Goal: Task Accomplishment & Management: Use online tool/utility

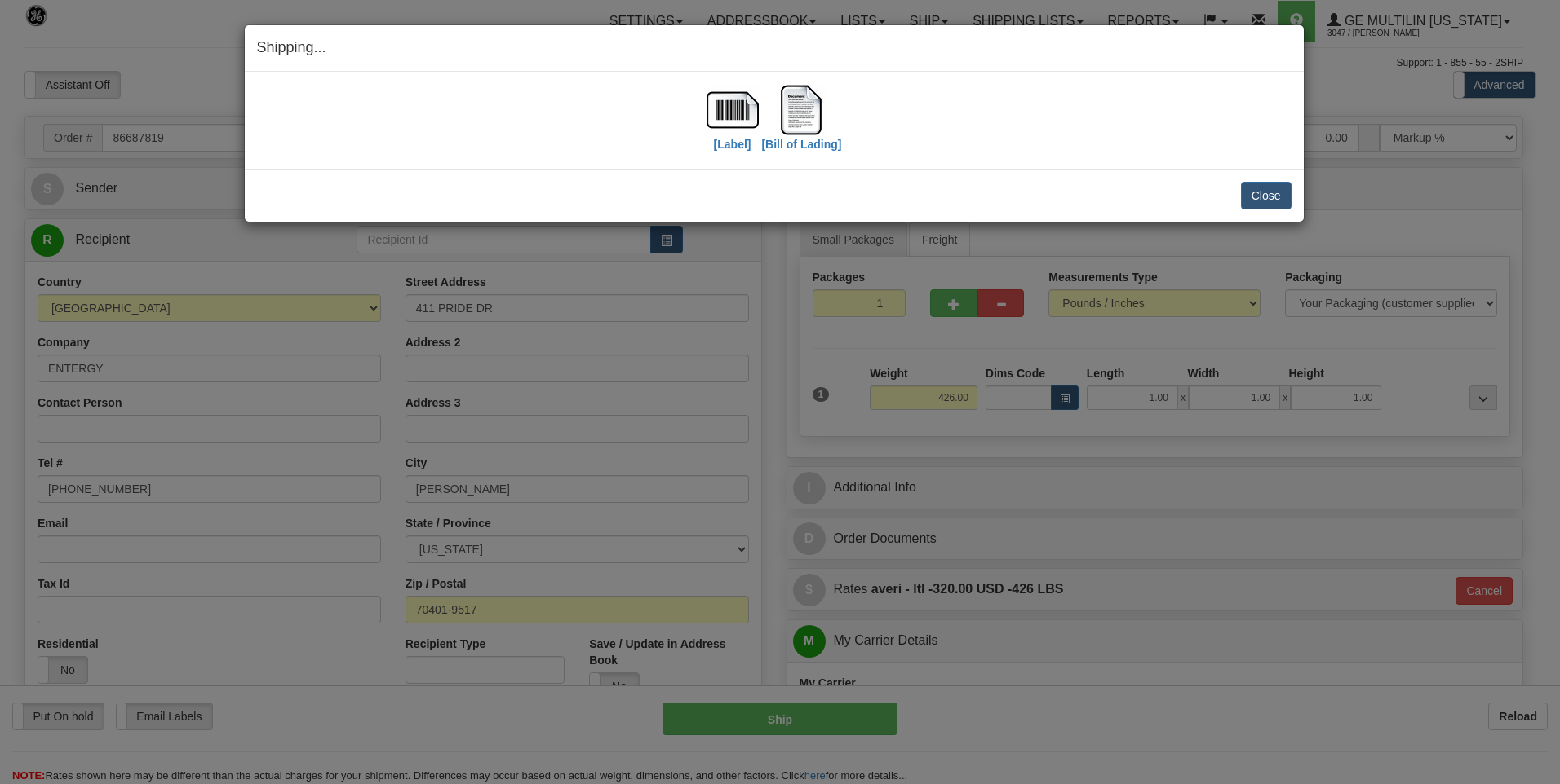
select select "0"
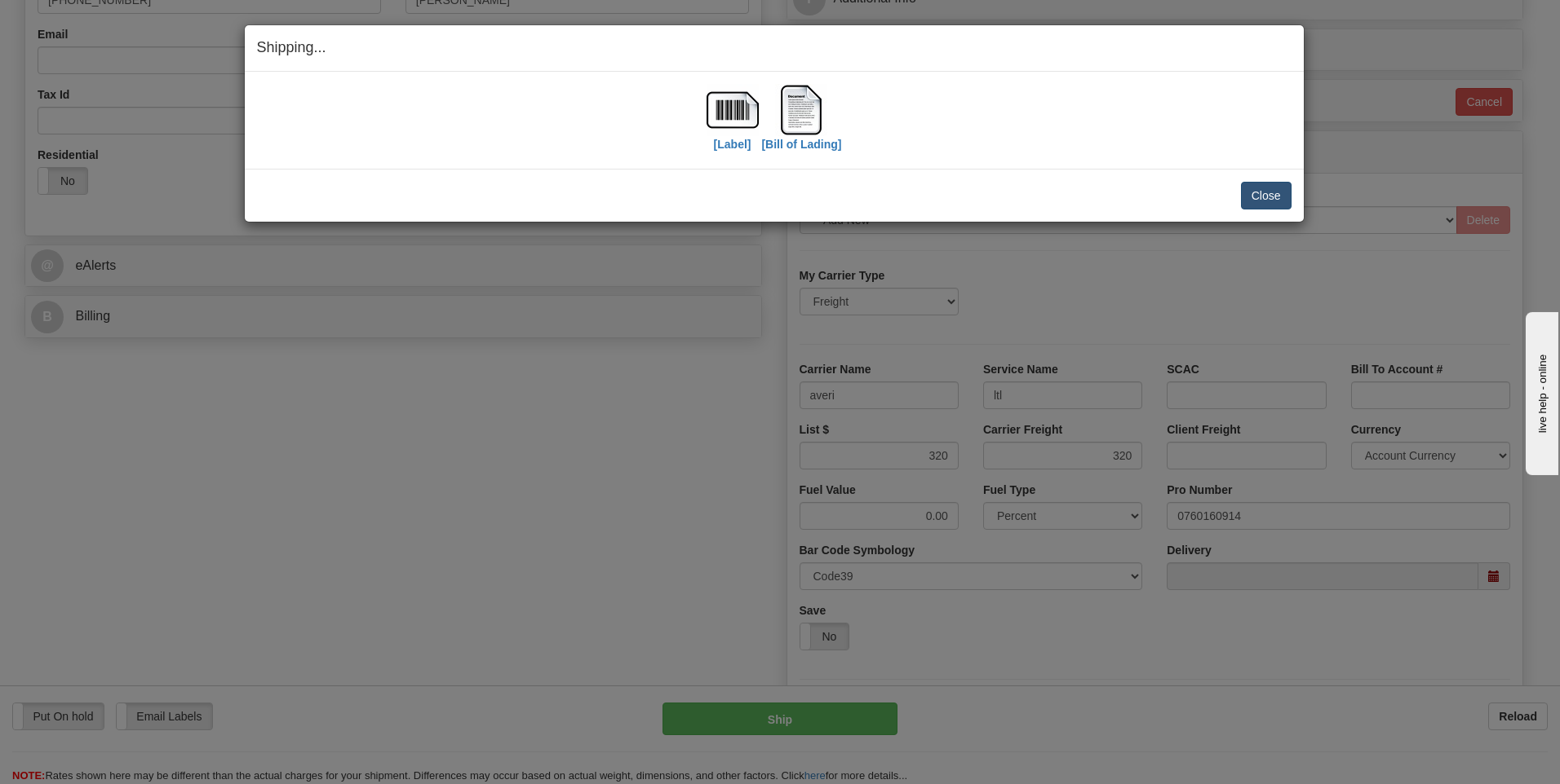
click at [1244, 209] on div "Close [PERSON_NAME] Shipment and Quit Pickup Quit Pickup ONLY" at bounding box center [775, 194] width 1059 height 53
click at [1251, 201] on button "Close" at bounding box center [1266, 195] width 51 height 28
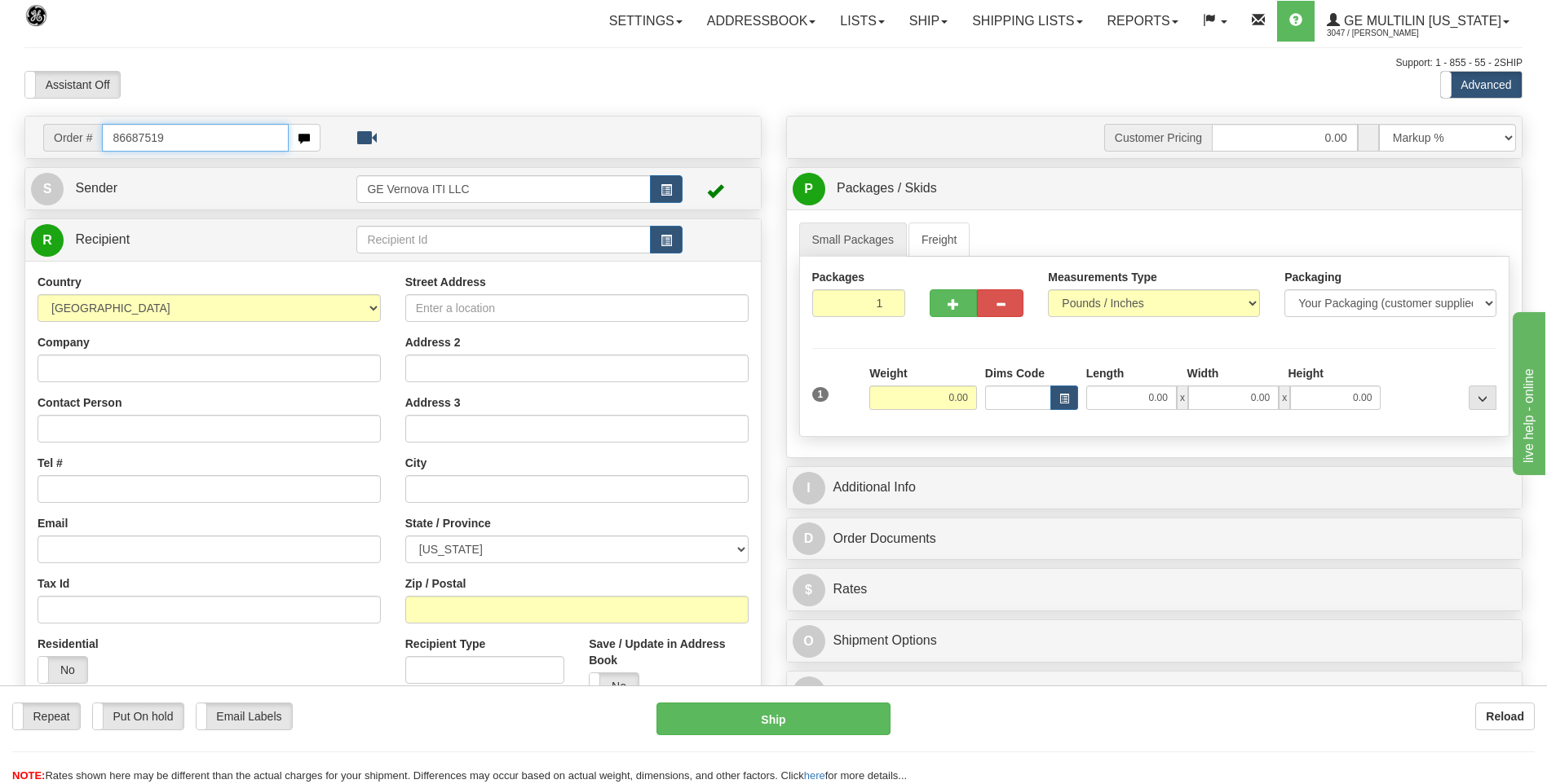
type input "86687519"
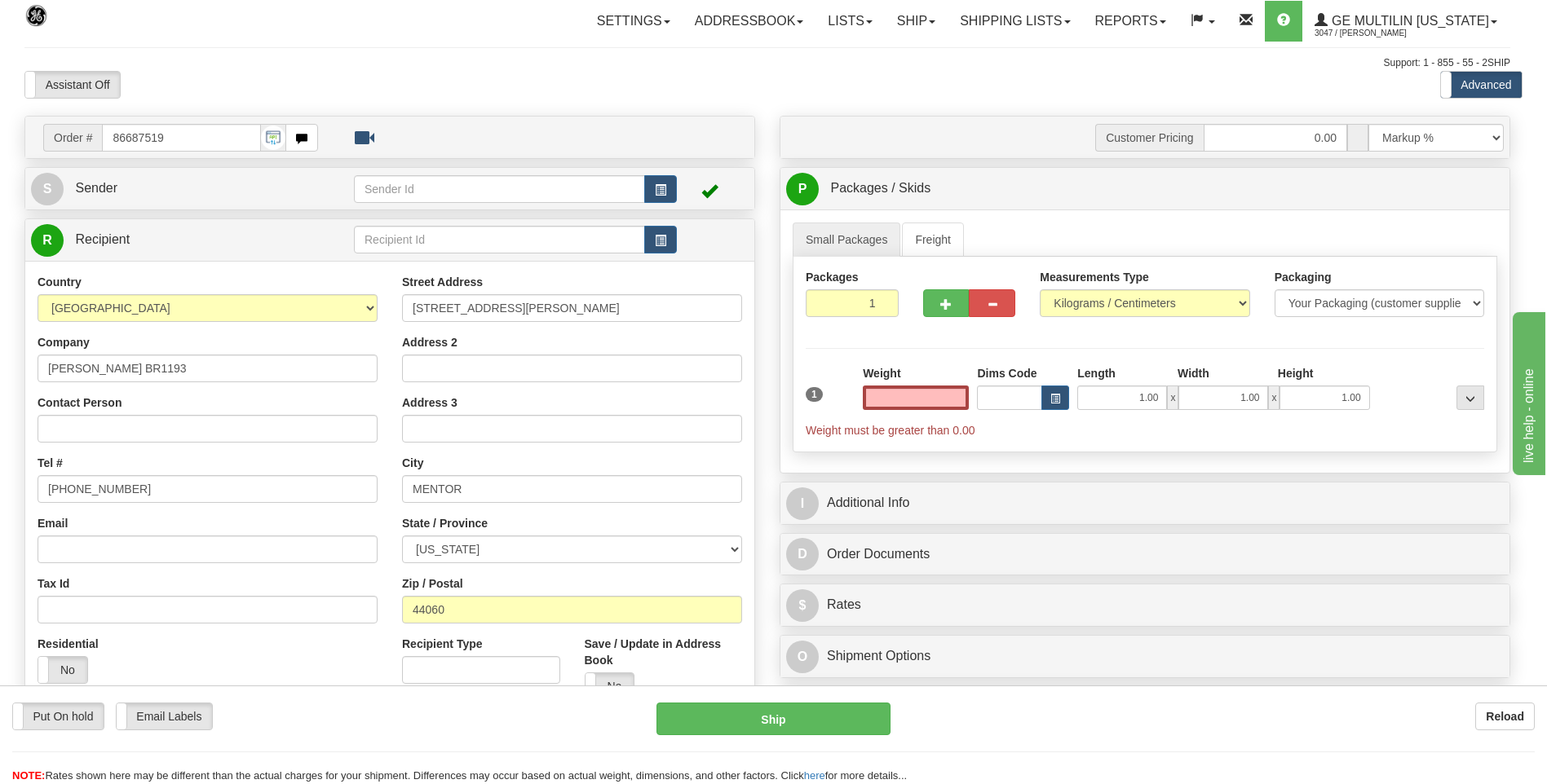
click button "Delete" at bounding box center [0, 0] width 0 height 0
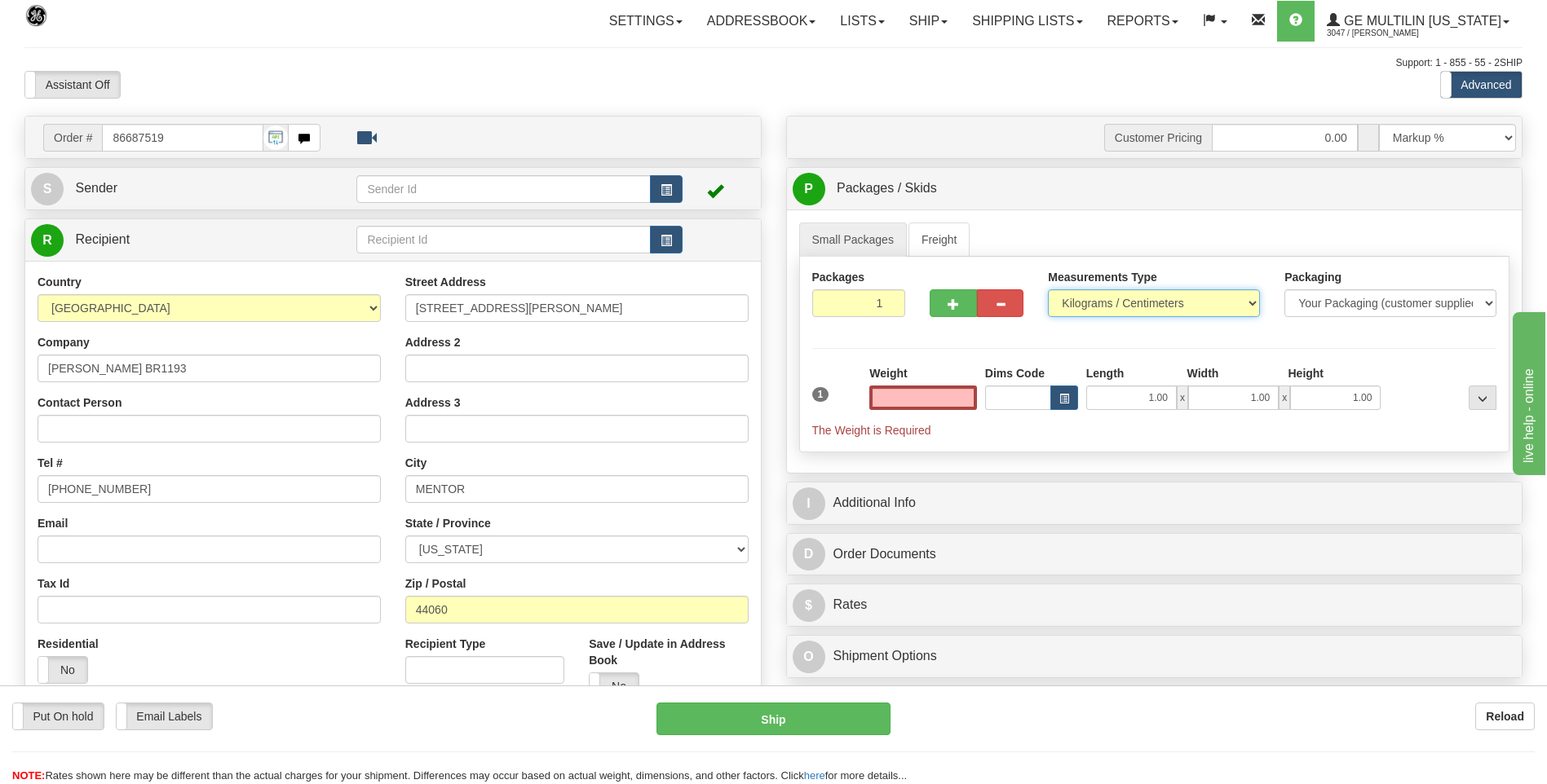
type input "0.00"
click at [1071, 299] on select "Pounds / Inches Kilograms / Centimeters" at bounding box center [1154, 304] width 212 height 28
click at [1077, 320] on div "Measurements Type Pounds / Inches Kilograms / Centimeters" at bounding box center [1153, 299] width 236 height 61
click at [1071, 297] on select "Pounds / Inches Kilograms / Centimeters" at bounding box center [1154, 304] width 212 height 28
select select "0"
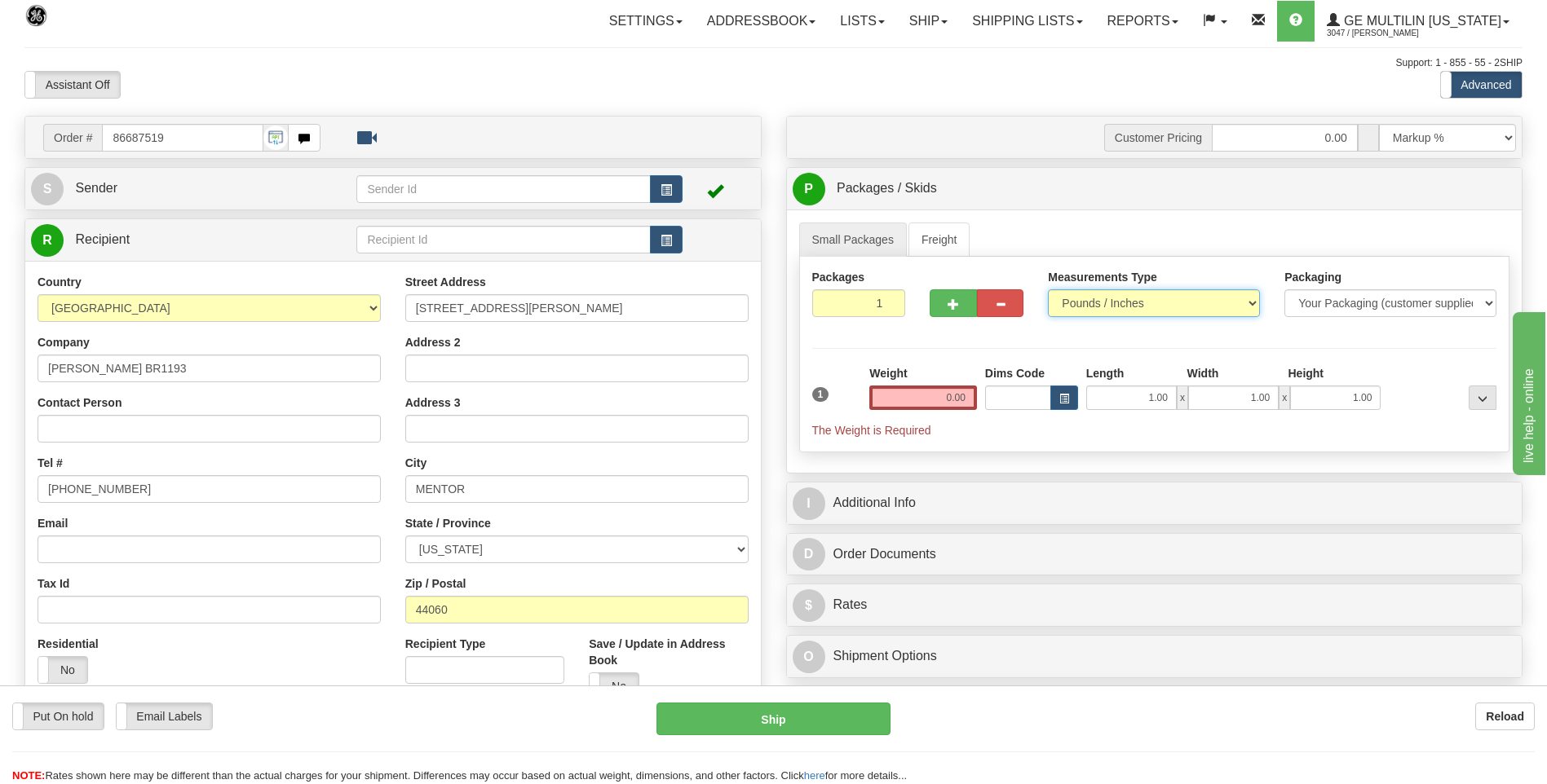
click at [1049, 290] on select "Pounds / Inches Kilograms / Centimeters" at bounding box center [1154, 304] width 212 height 28
click at [957, 400] on input "0.00" at bounding box center [923, 397] width 108 height 25
type input "0.00"
click at [967, 401] on input "0.00" at bounding box center [923, 397] width 108 height 25
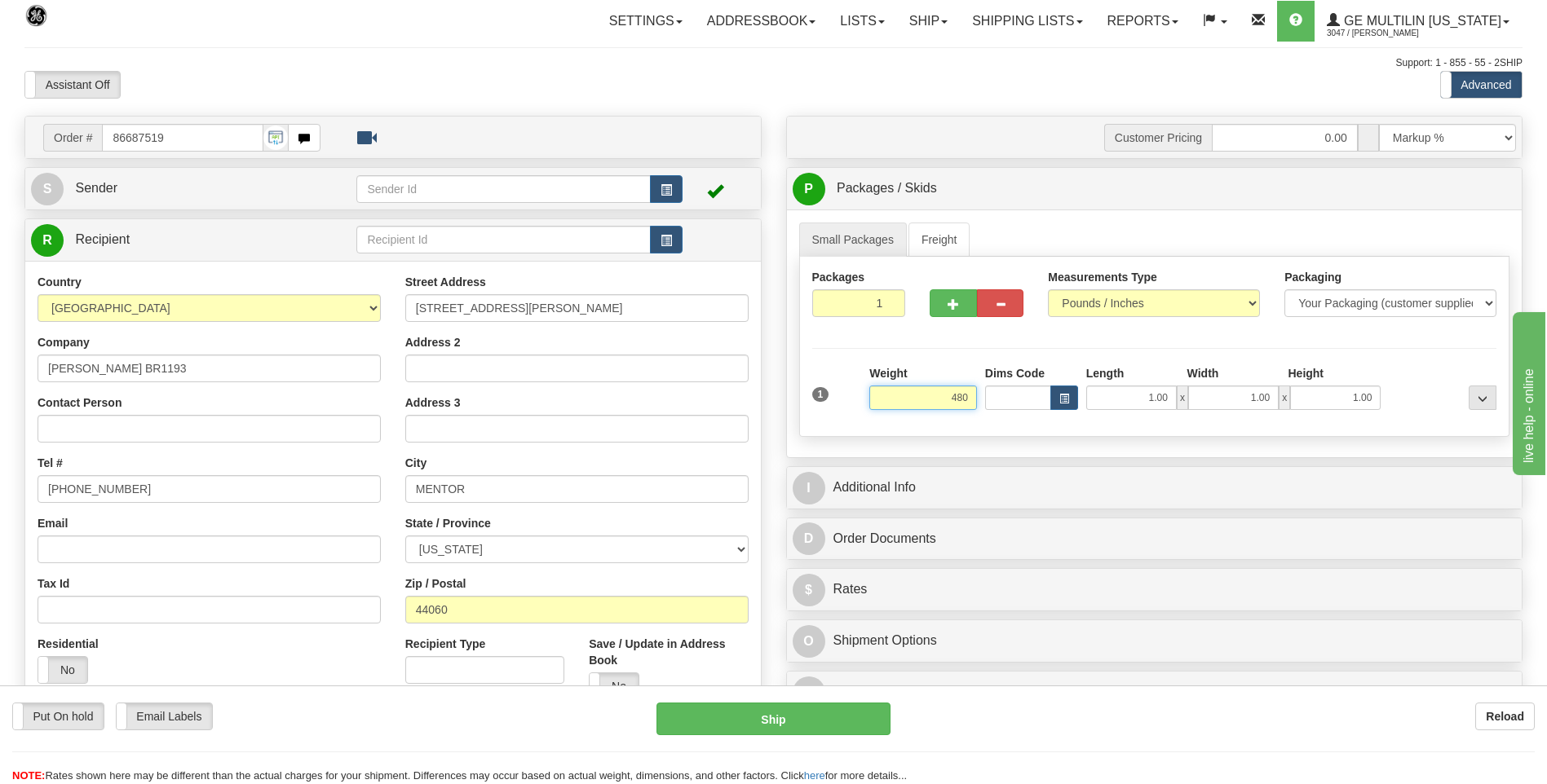
click button "Delete" at bounding box center [0, 0] width 0 height 0
type input "480.00"
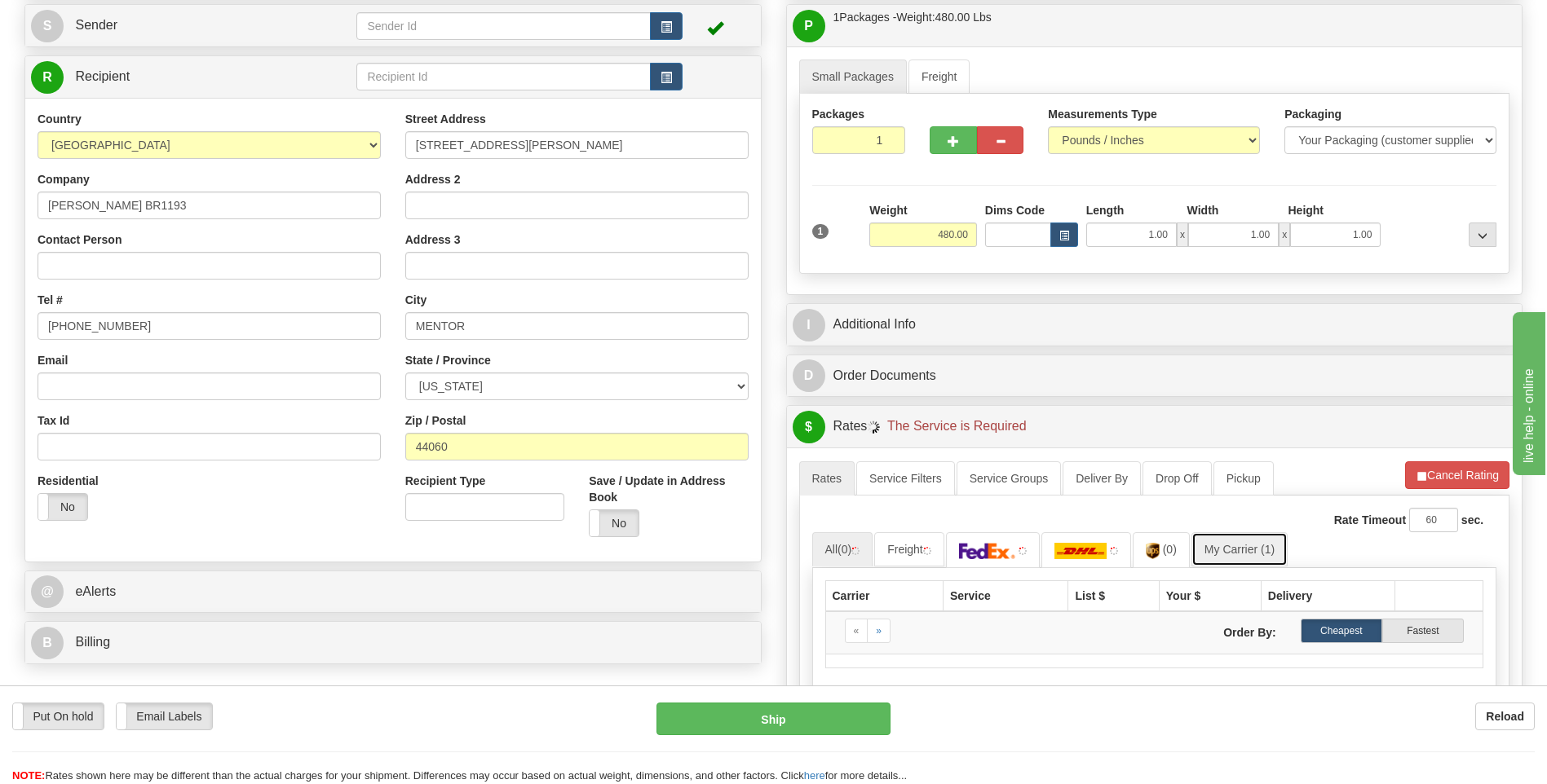
click at [1260, 554] on link "My Carrier (1)" at bounding box center [1240, 549] width 97 height 34
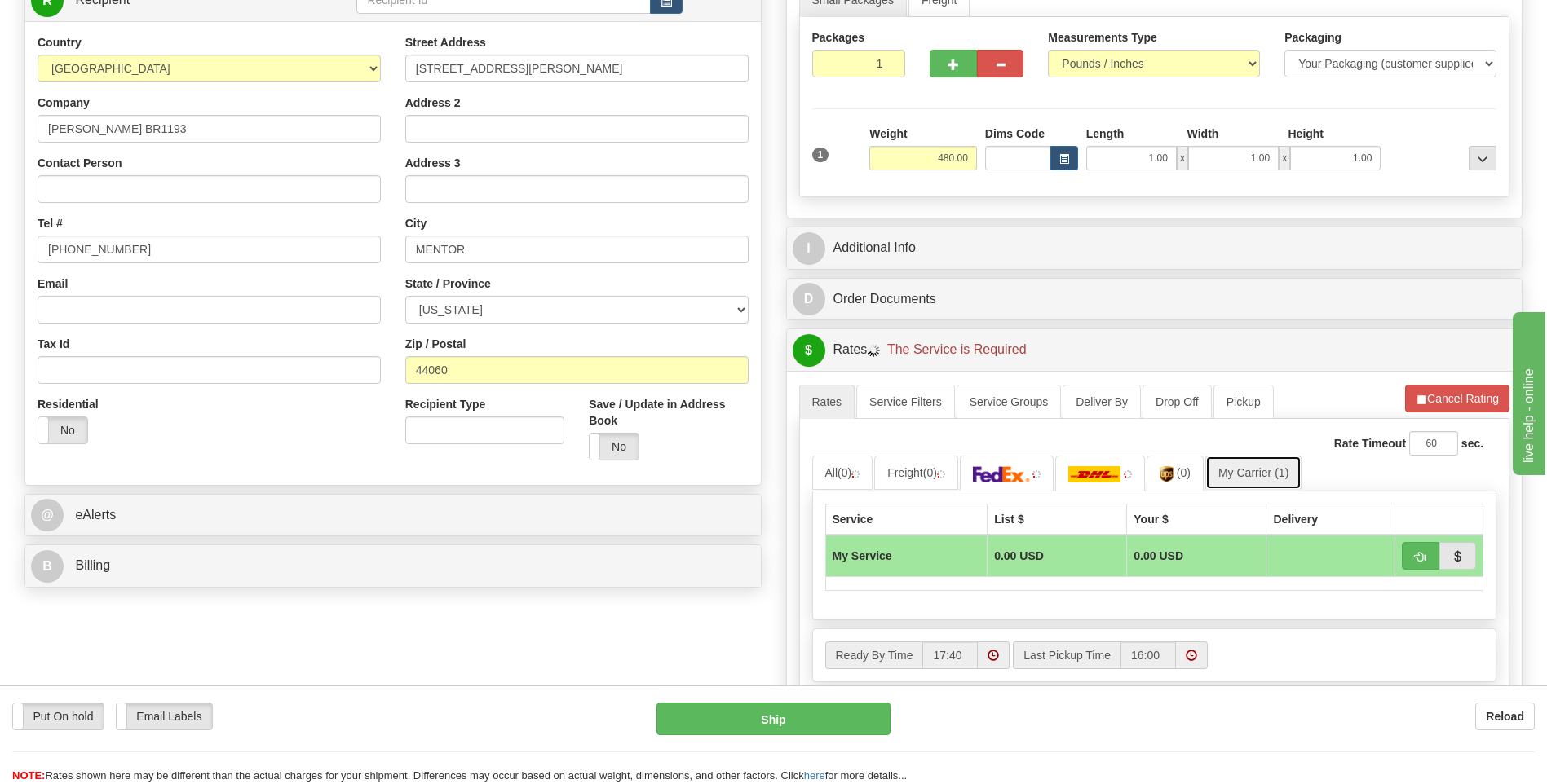
scroll to position [326, 0]
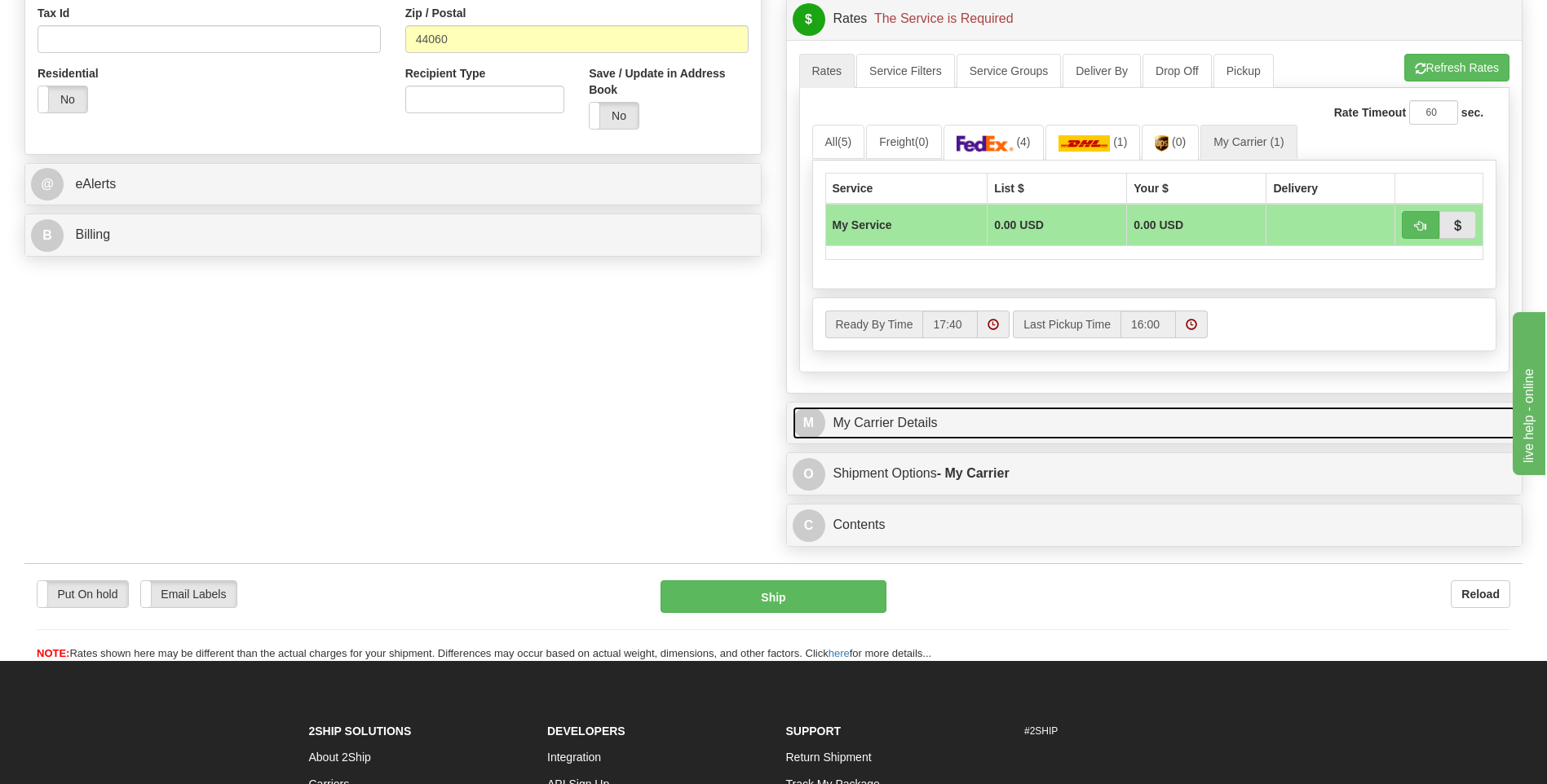
click at [954, 412] on link "M My Carrier Details" at bounding box center [1154, 423] width 725 height 34
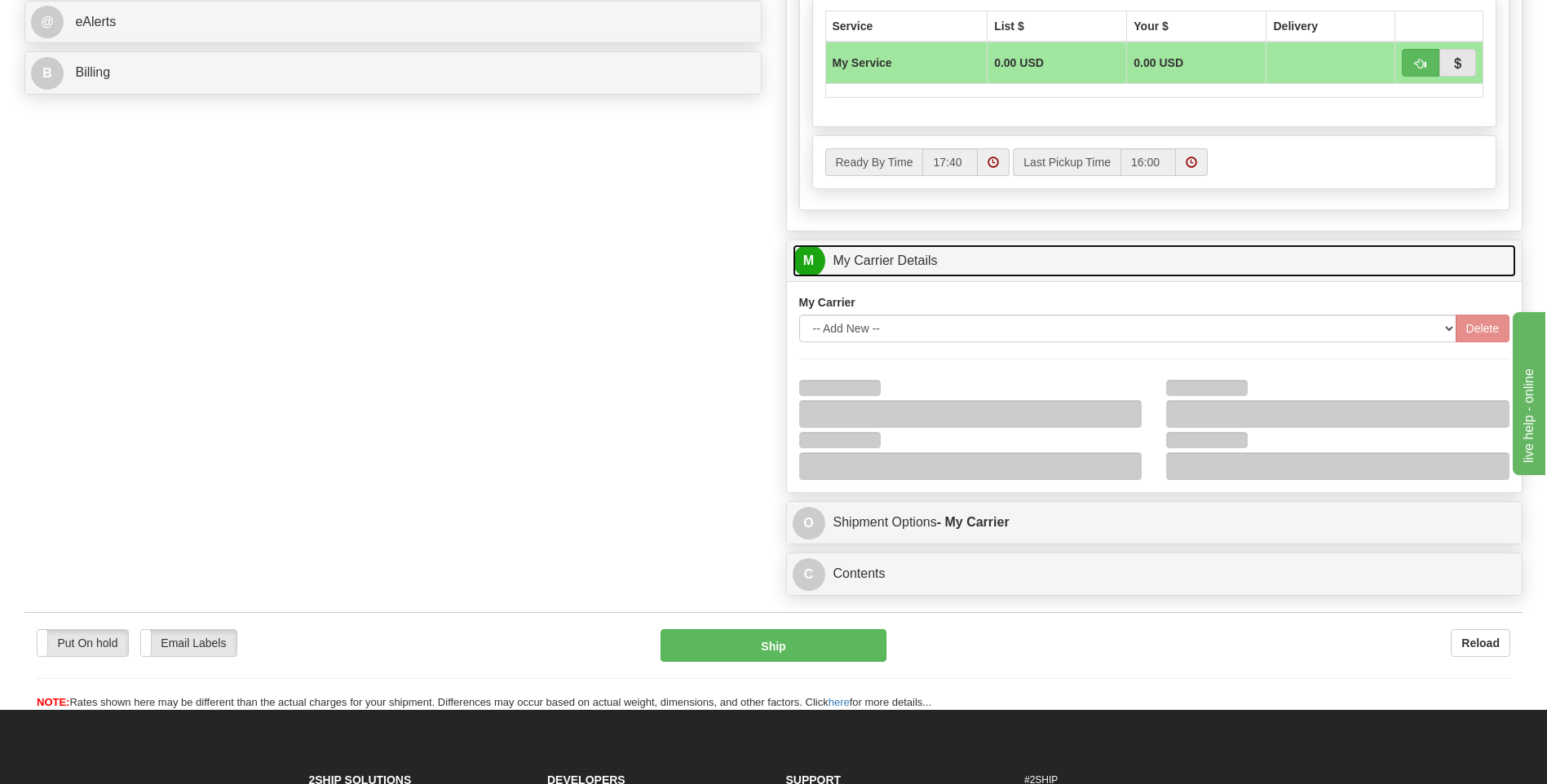
scroll to position [734, 0]
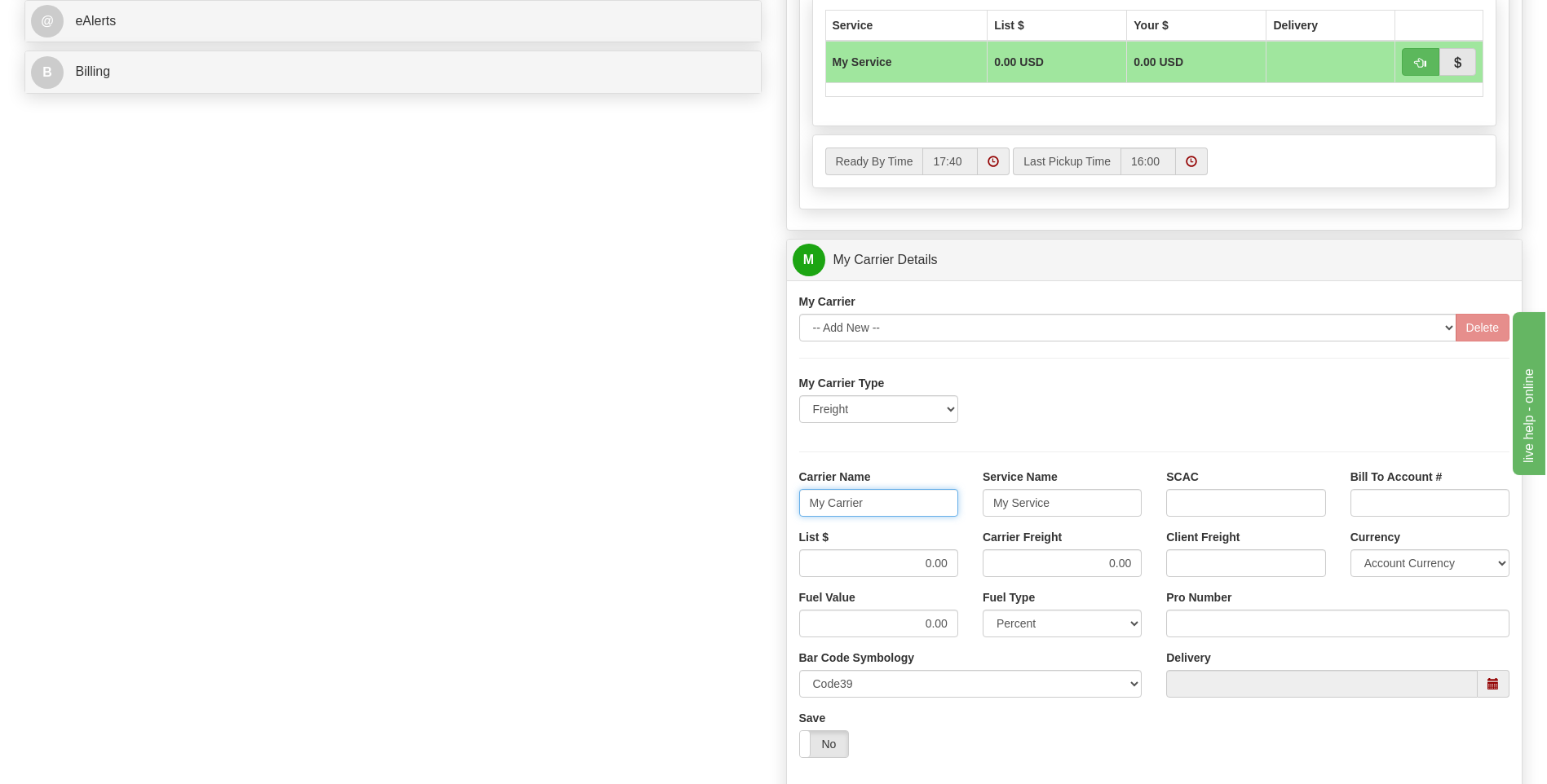
drag, startPoint x: 864, startPoint y: 508, endPoint x: 728, endPoint y: 492, distance: 136.9
click at [727, 494] on div "Order # 86687519 S Sender" at bounding box center [774, 168] width 1523 height 1573
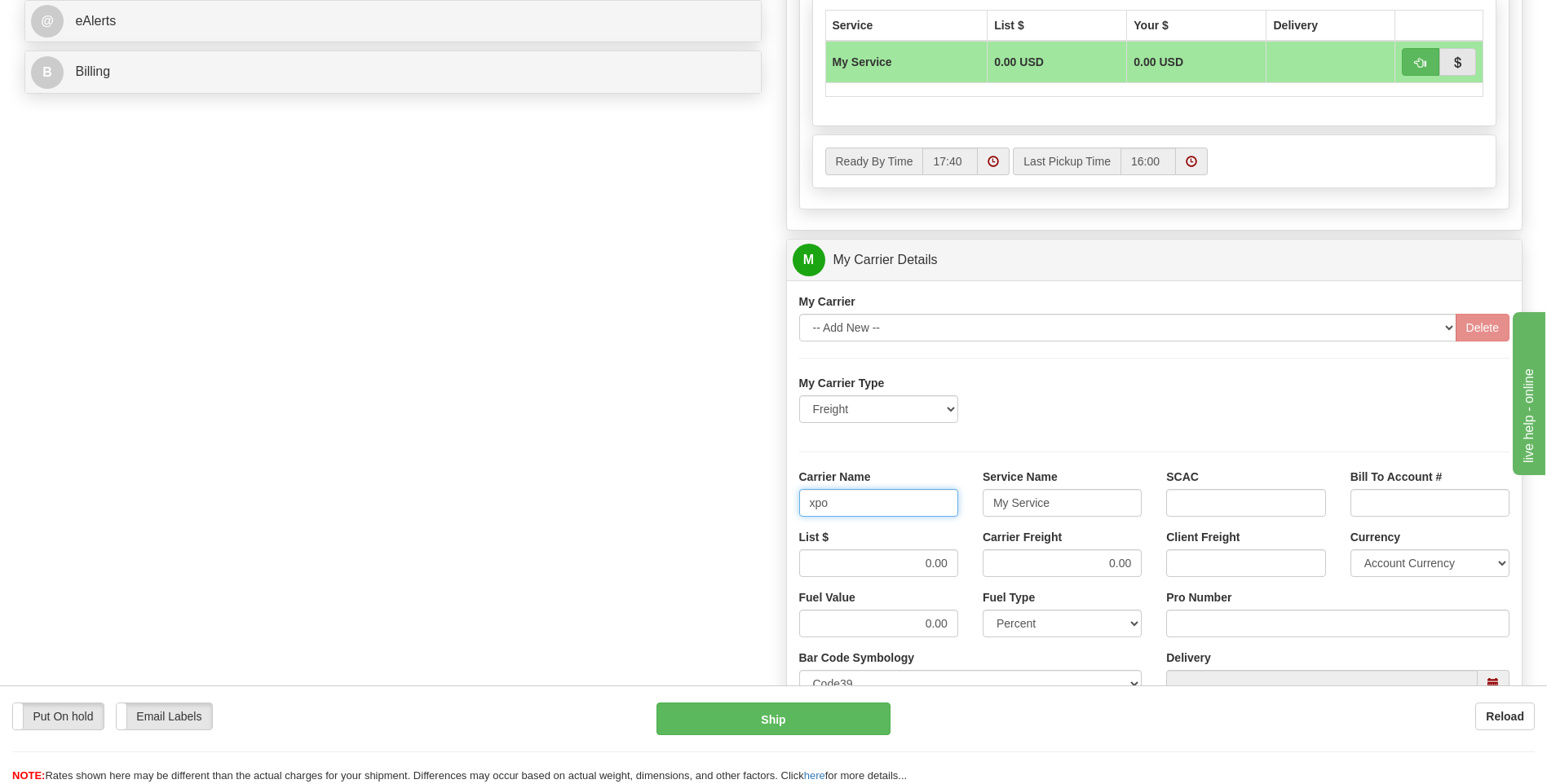
type input "xpo"
type input "ltl"
drag, startPoint x: 898, startPoint y: 561, endPoint x: 971, endPoint y: 559, distance: 73.0
click at [968, 562] on div "List $ 0.00" at bounding box center [879, 559] width 183 height 61
type input "385"
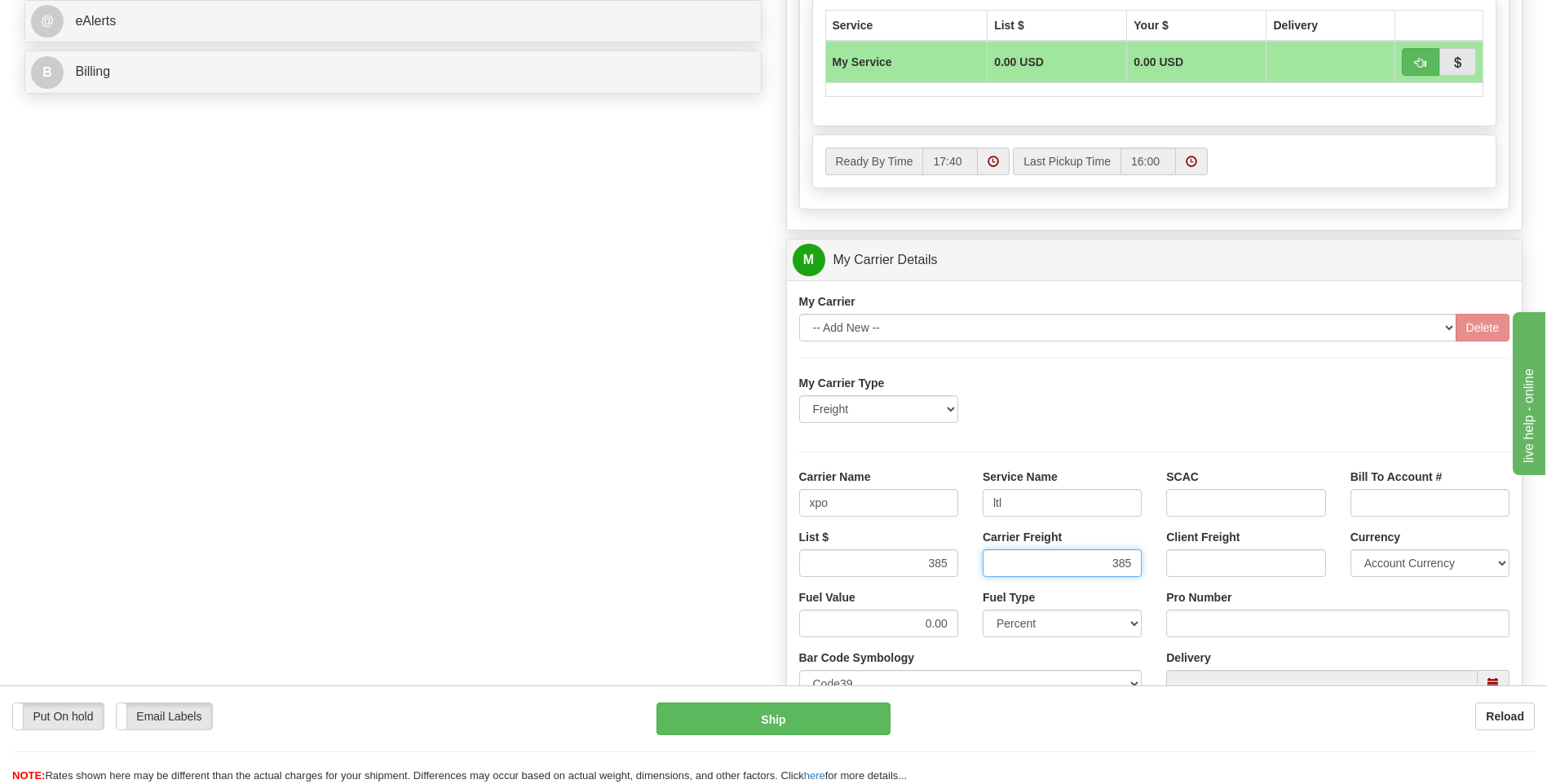
type input "385"
click at [1198, 568] on input "Client Freight" at bounding box center [1246, 564] width 159 height 28
click at [1201, 608] on div "Pro Number" at bounding box center [1338, 614] width 344 height 48
click at [1206, 623] on input "Pro Number" at bounding box center [1338, 624] width 344 height 28
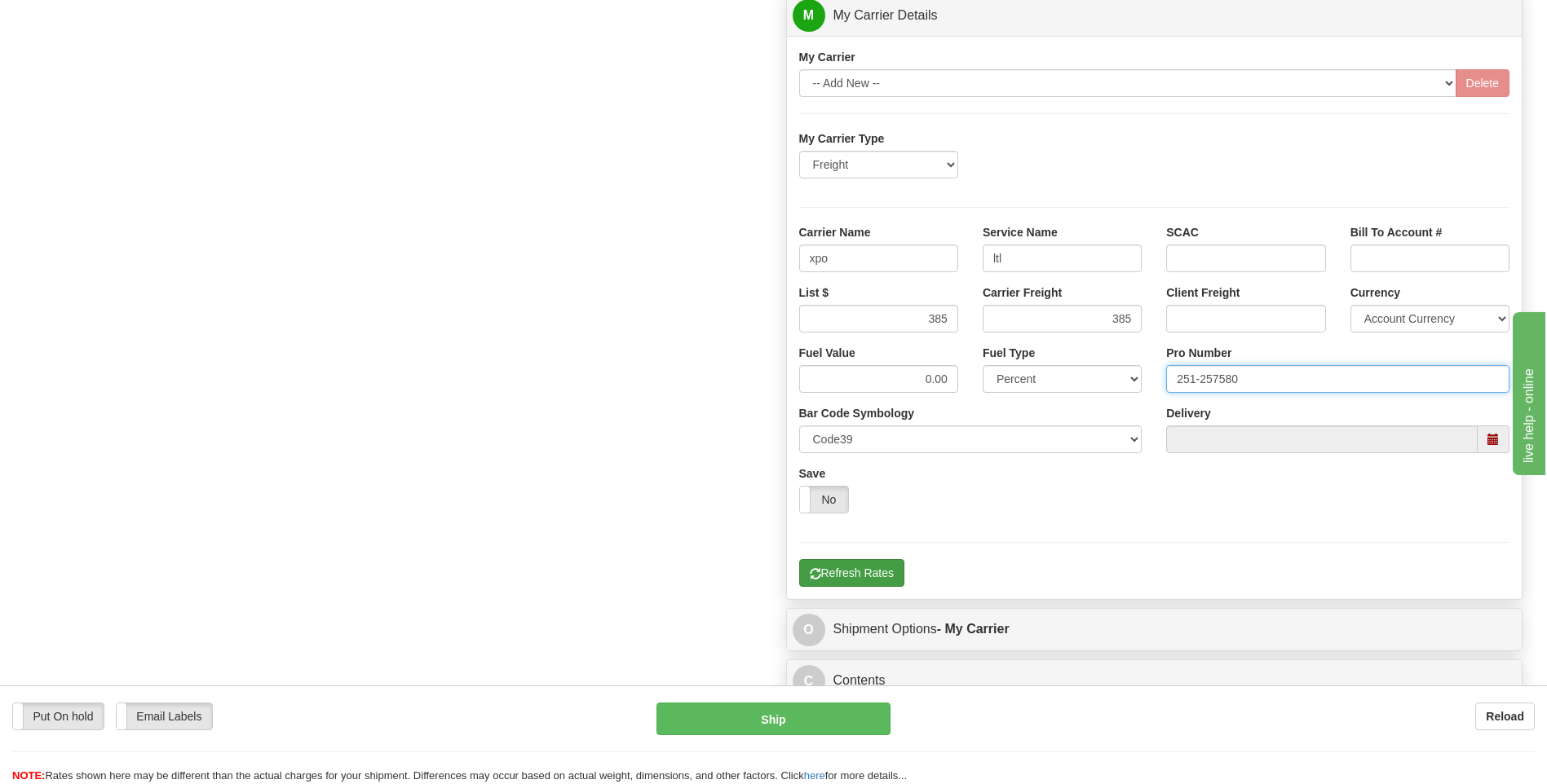
type input "251-257580"
click at [862, 573] on button "Refresh Rates" at bounding box center [852, 573] width 106 height 28
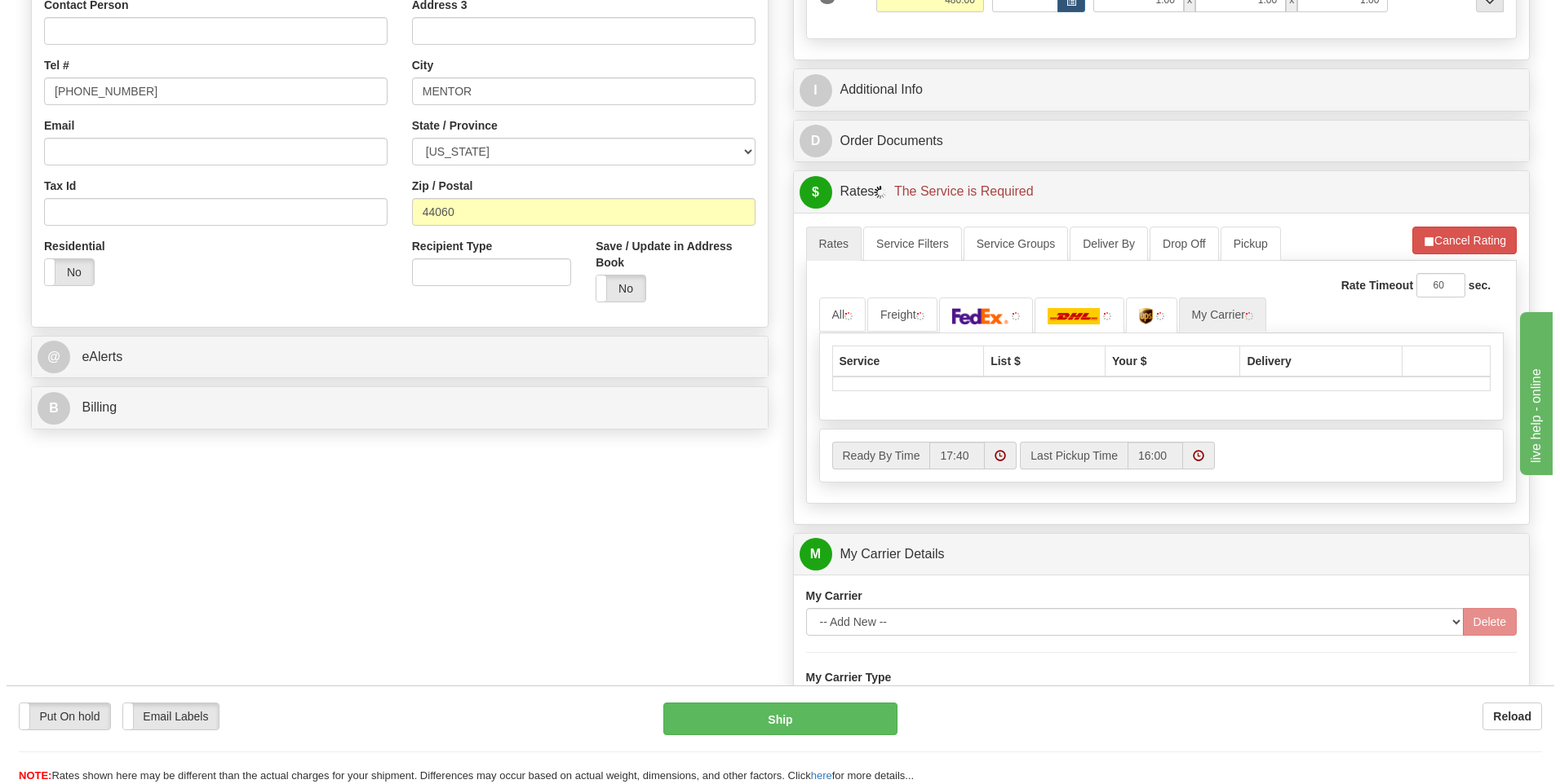
scroll to position [366, 0]
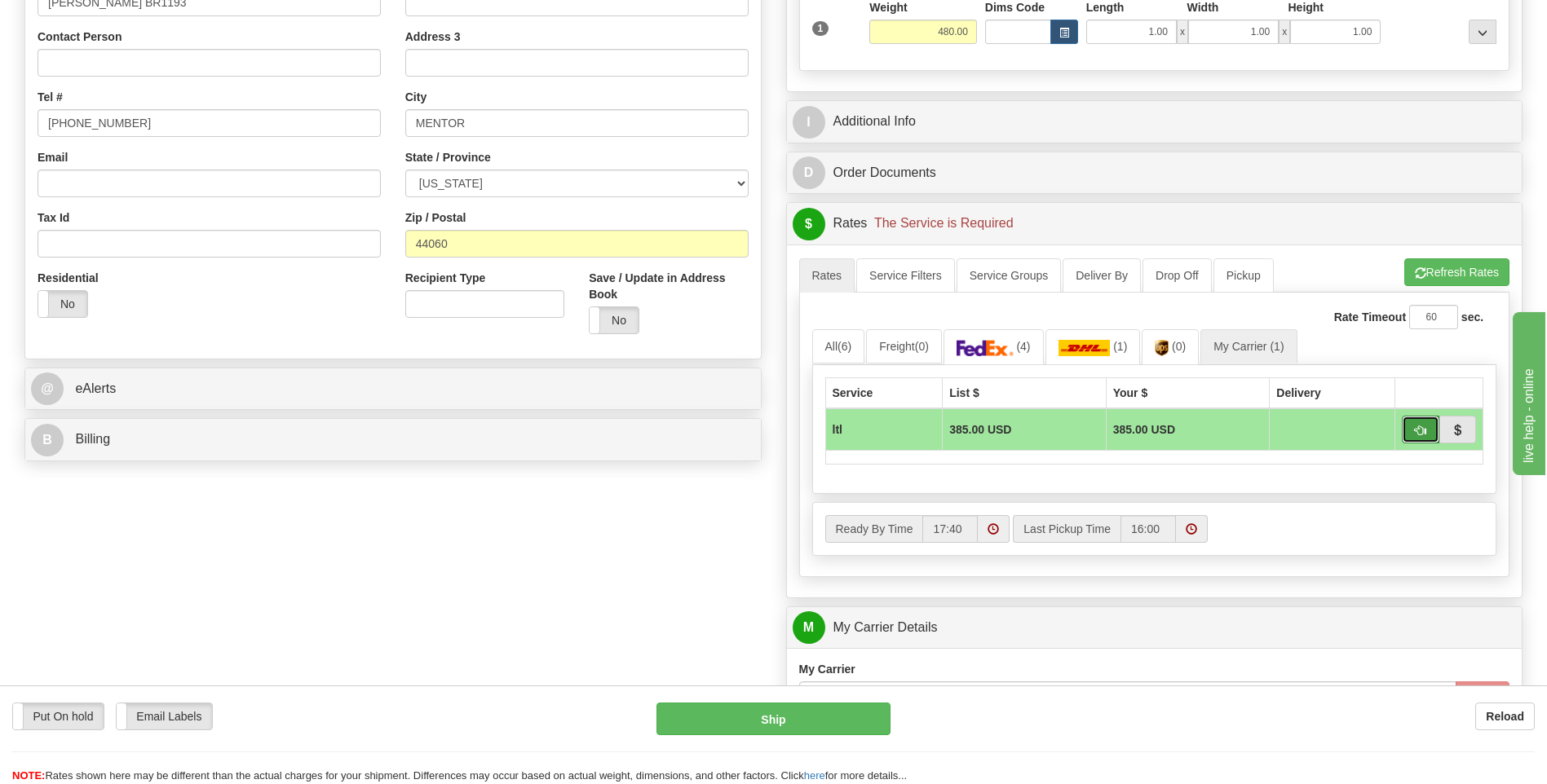
click at [1423, 431] on span "button" at bounding box center [1420, 430] width 11 height 11
type input "00"
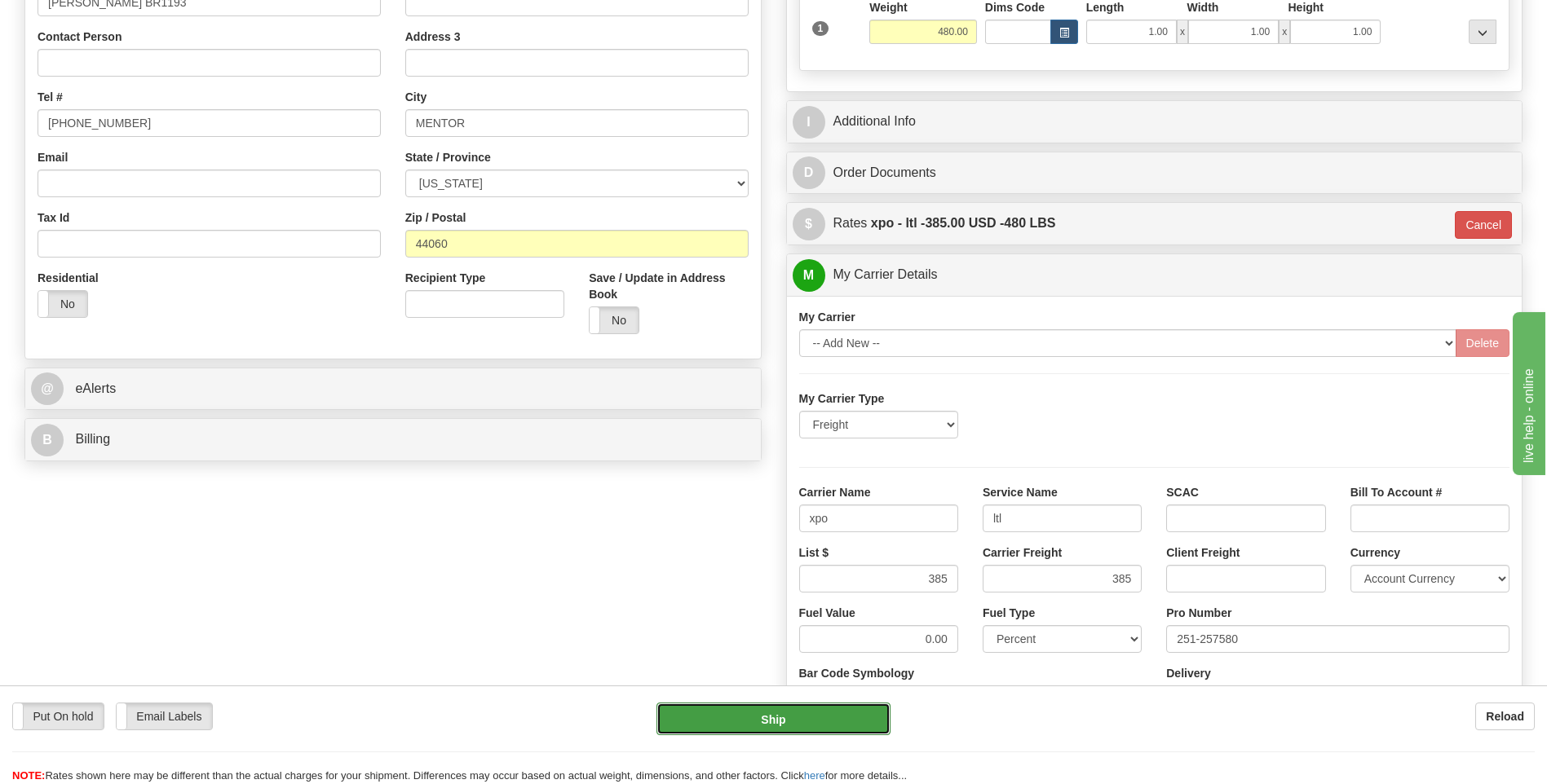
click at [769, 711] on button "Ship" at bounding box center [774, 718] width 233 height 33
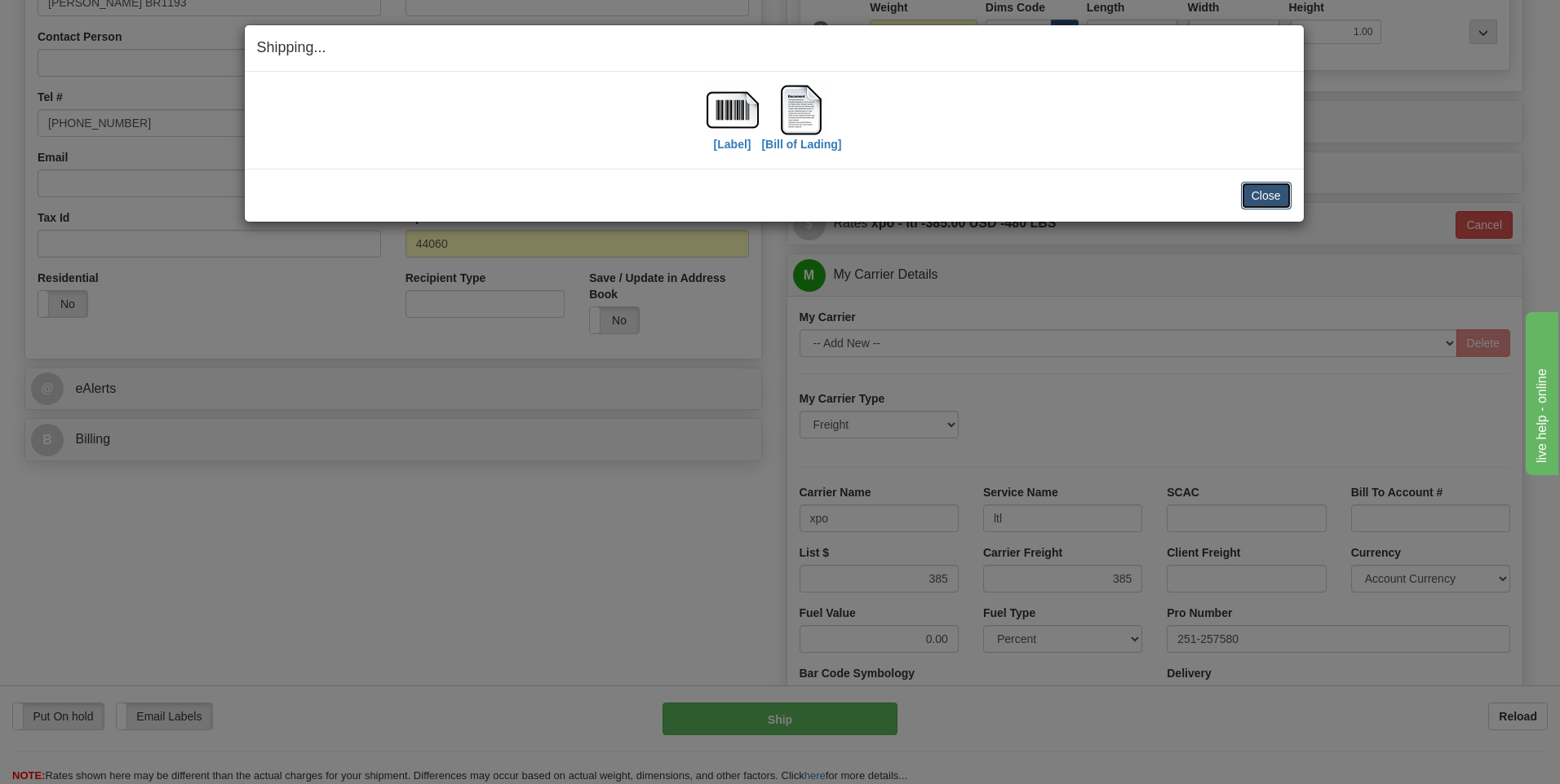
click at [1259, 198] on button "Close" at bounding box center [1266, 195] width 51 height 28
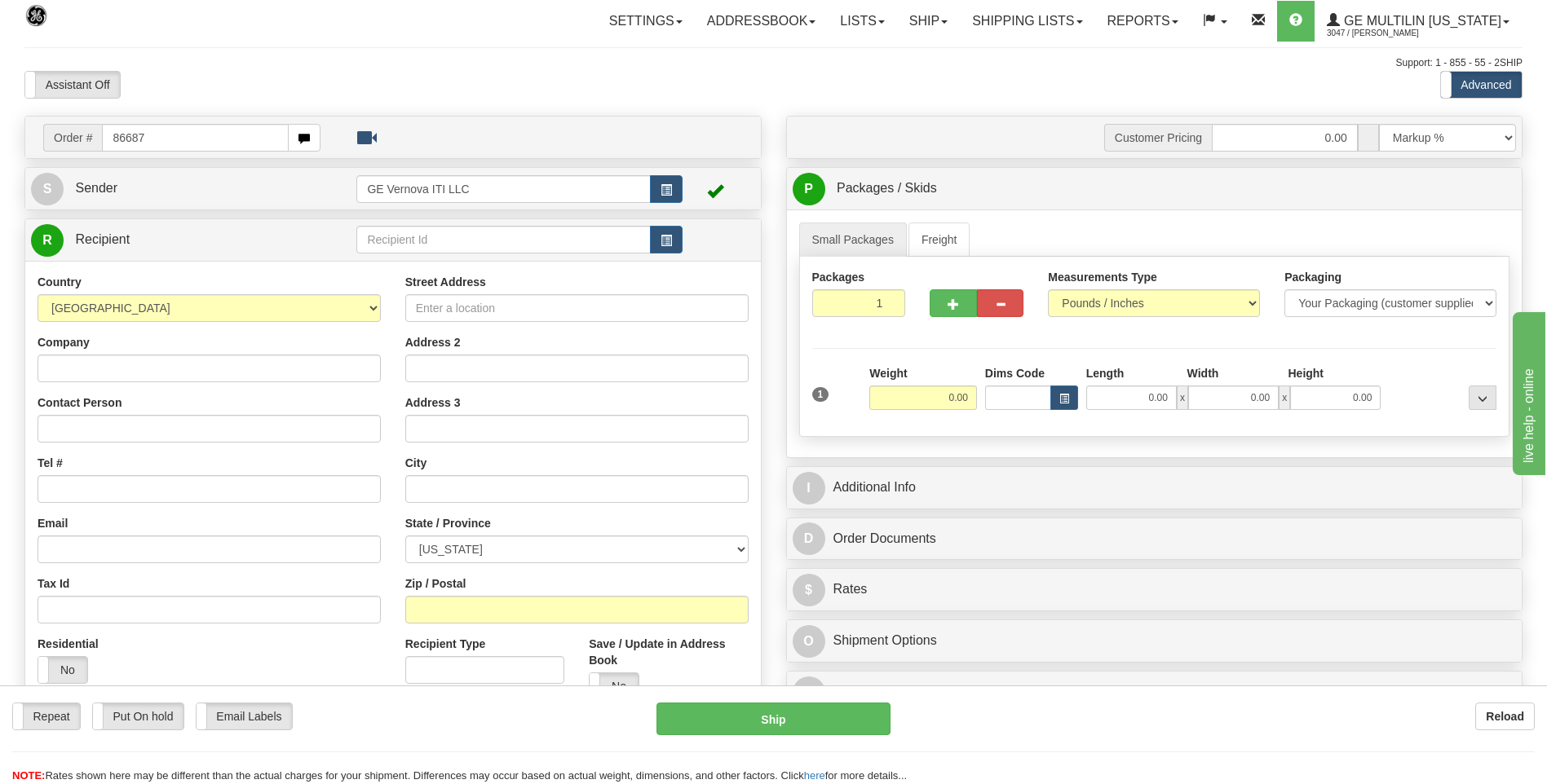
type input "86687"
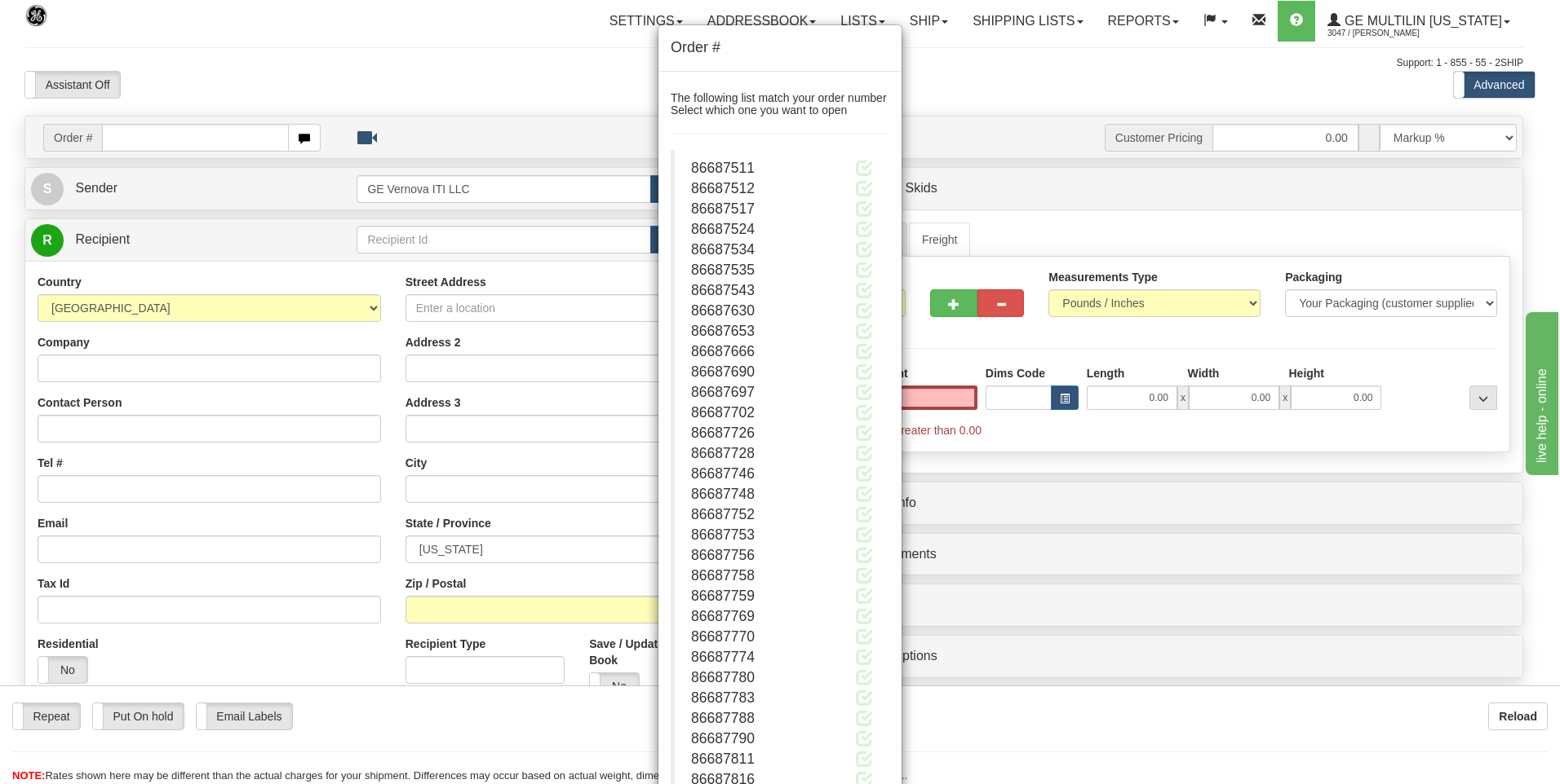
click button "Delete" at bounding box center [0, 0] width 0 height 0
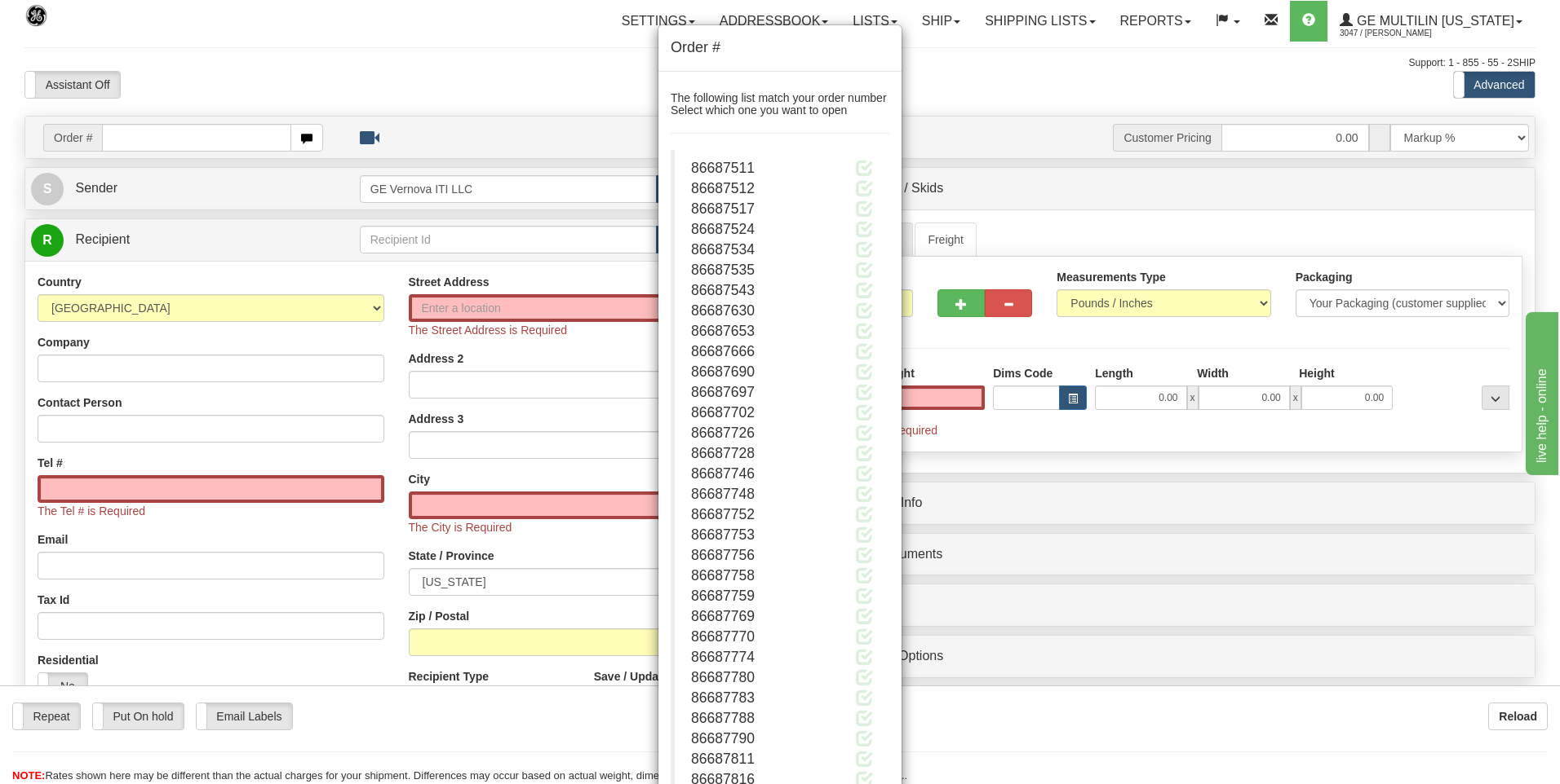
type input "0.00"
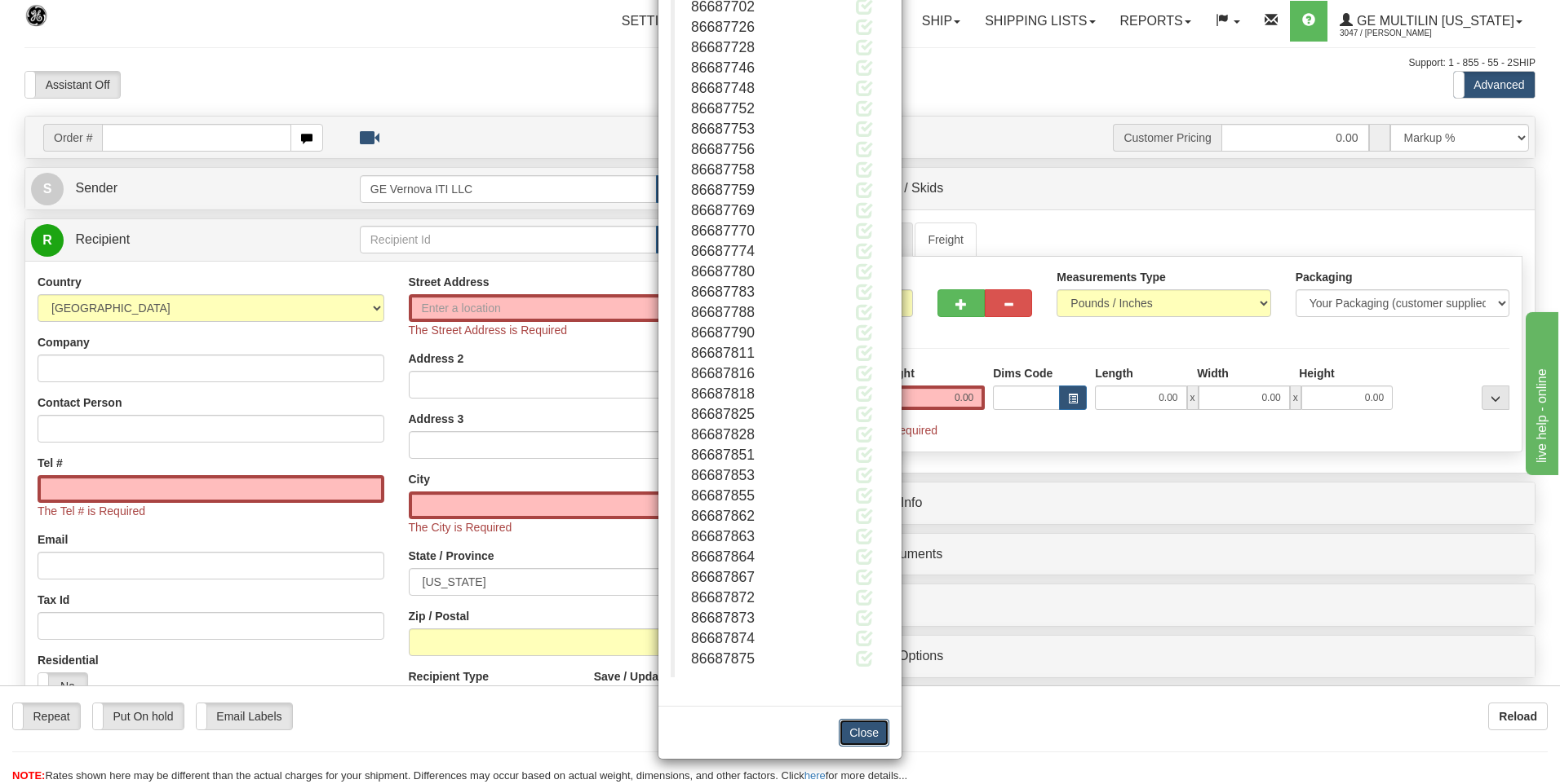
click at [848, 732] on button "Close" at bounding box center [863, 733] width 51 height 28
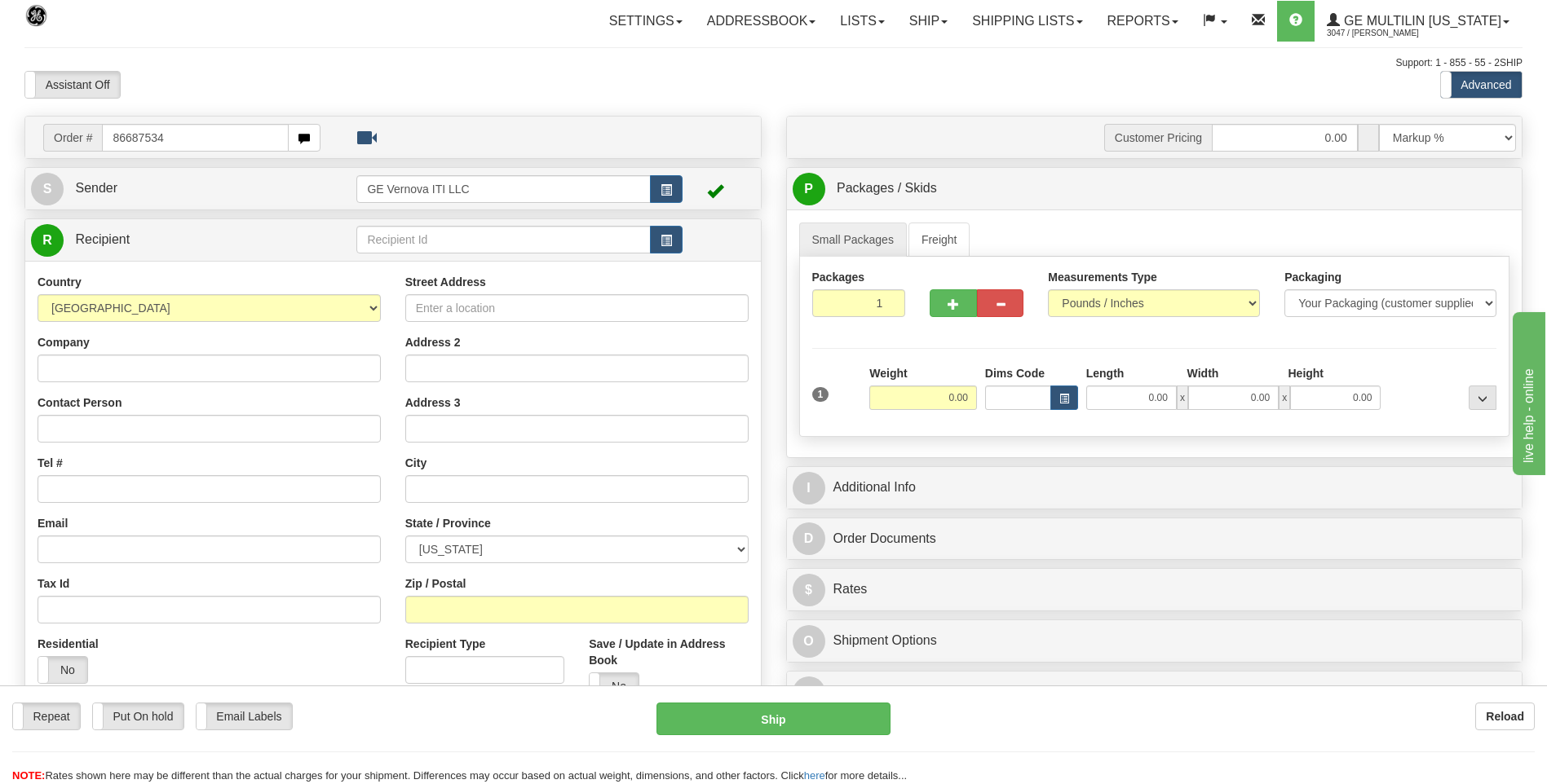
type input "86687534"
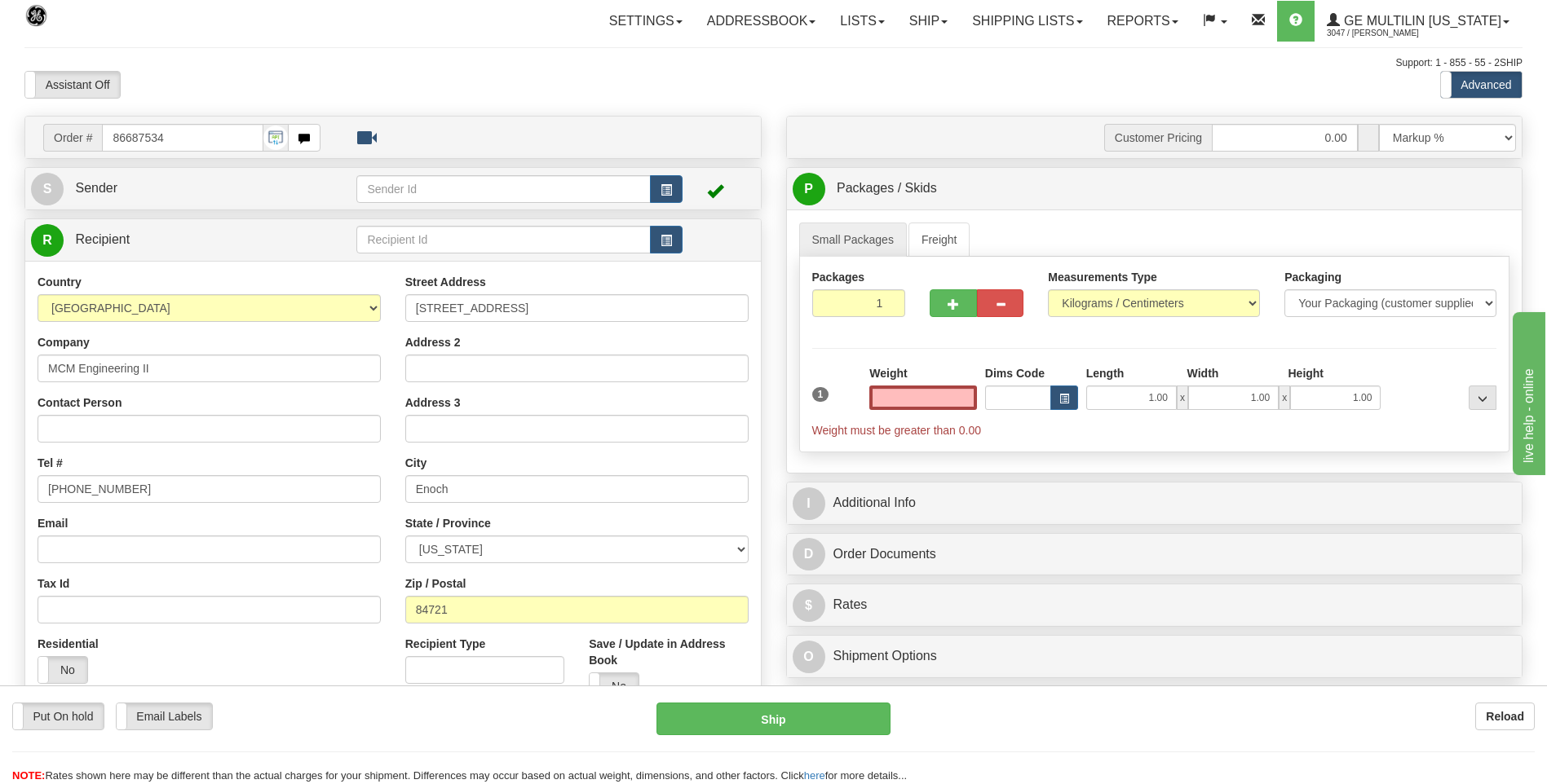
click button "Delete" at bounding box center [0, 0] width 0 height 0
type input "0.00"
click at [1120, 308] on select "Pounds / Inches Kilograms / Centimeters" at bounding box center [1154, 304] width 212 height 28
select select "0"
click at [1049, 290] on select "Pounds / Inches Kilograms / Centimeters" at bounding box center [1154, 304] width 212 height 28
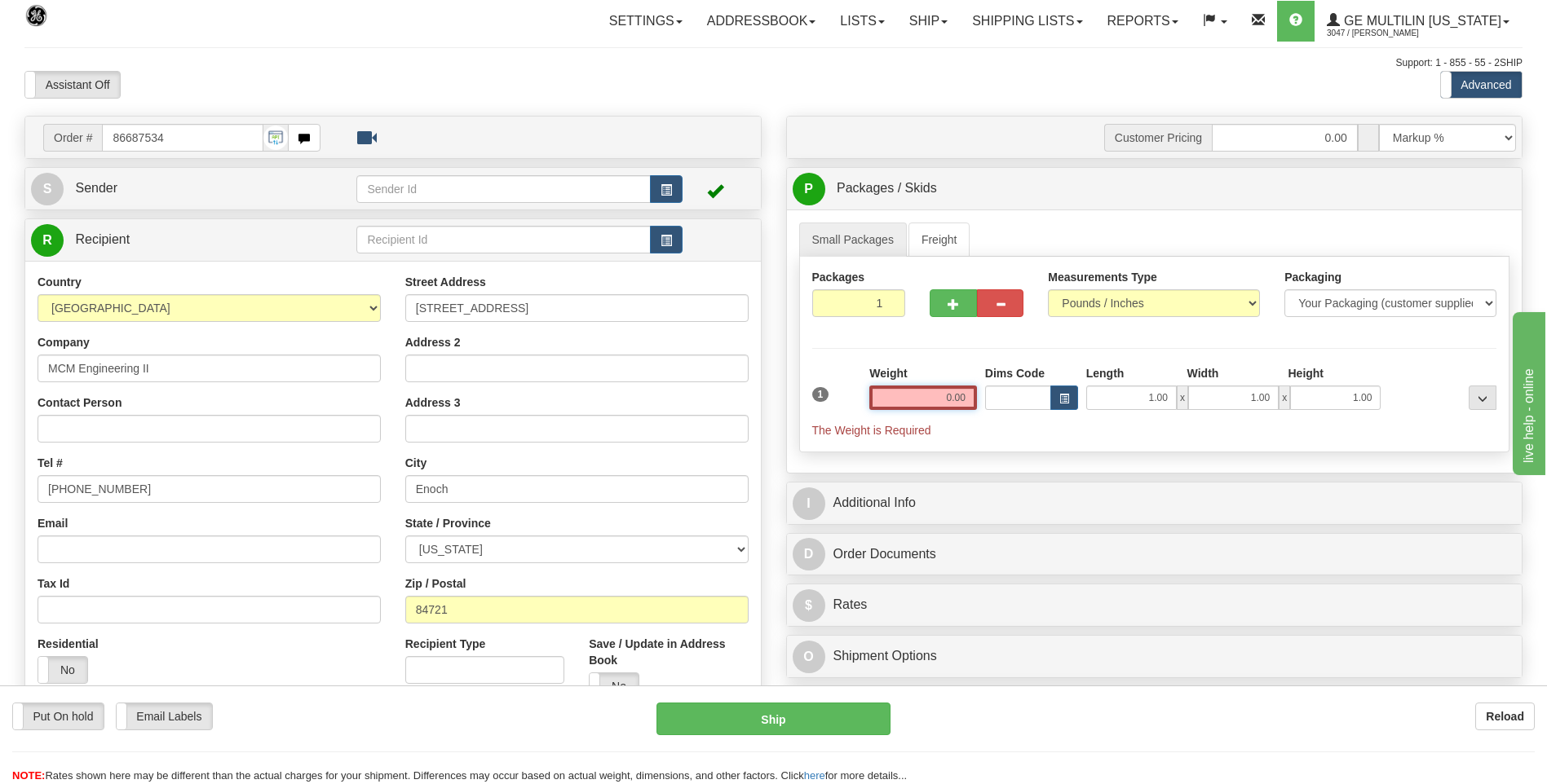
click at [972, 394] on input "0.00" at bounding box center [923, 397] width 108 height 25
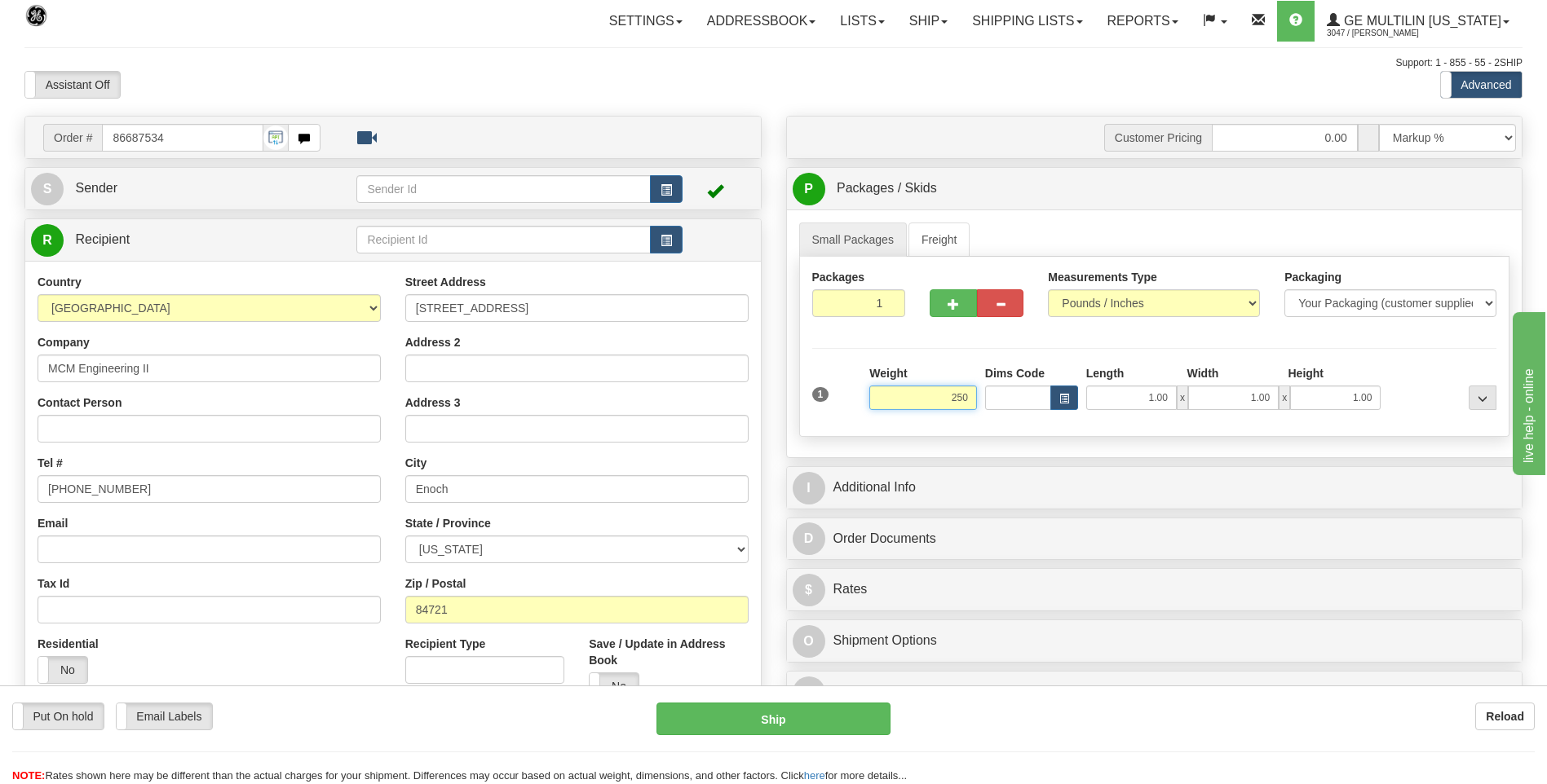
click button "Delete" at bounding box center [0, 0] width 0 height 0
type input "250.00"
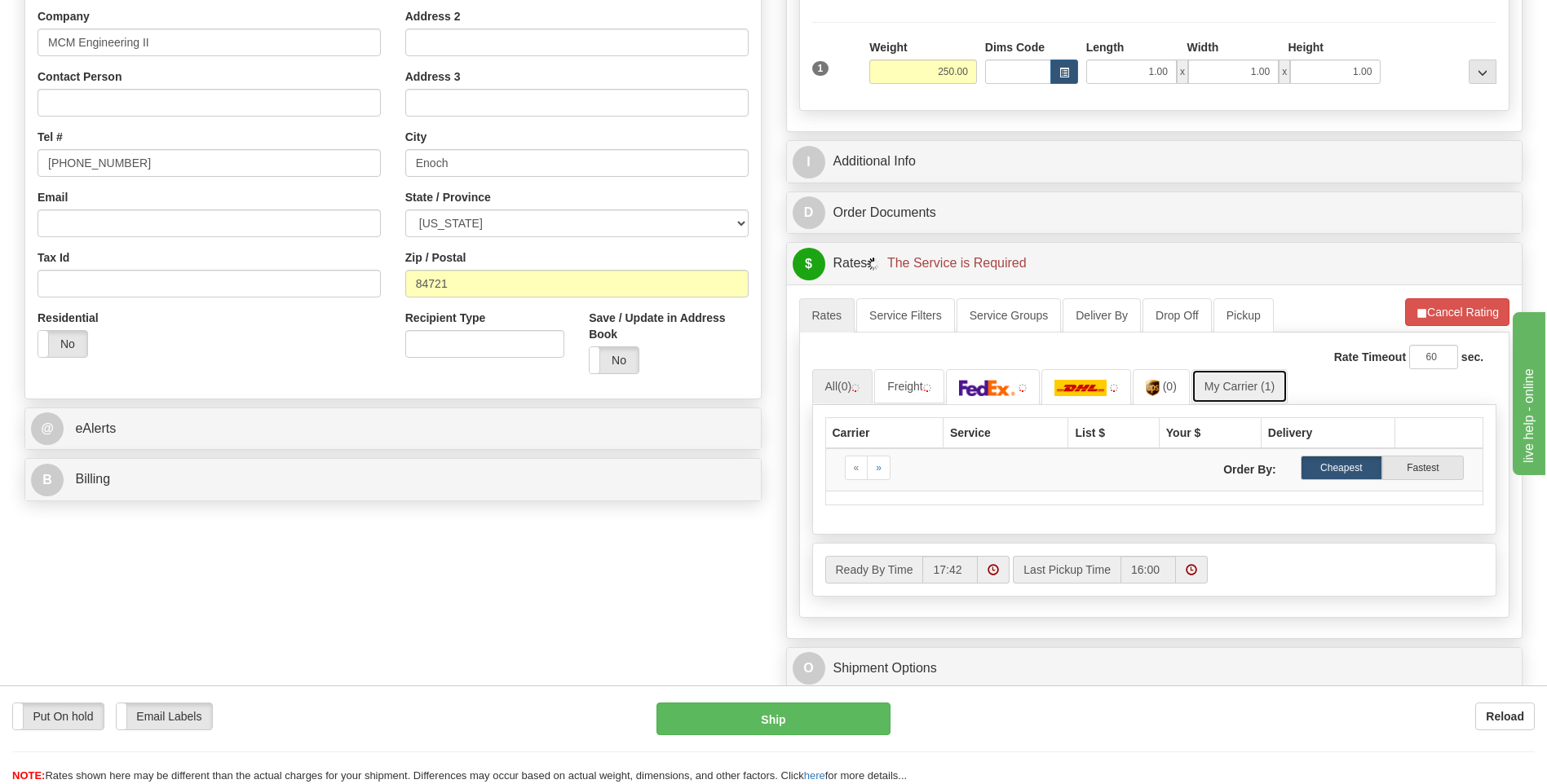
click at [1246, 383] on link "My Carrier (1)" at bounding box center [1240, 387] width 97 height 34
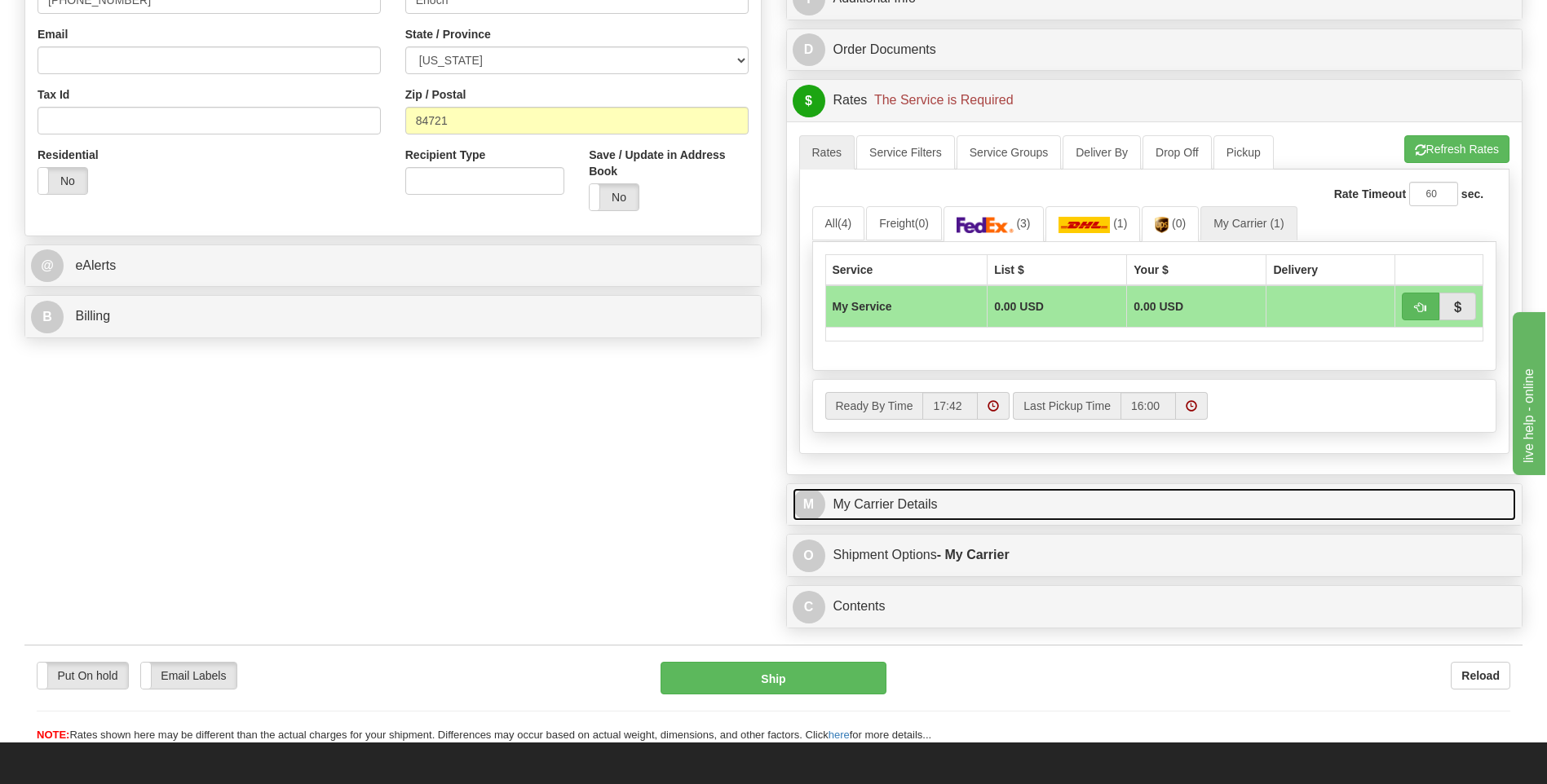
click at [958, 500] on link "M My Carrier Details" at bounding box center [1154, 505] width 725 height 34
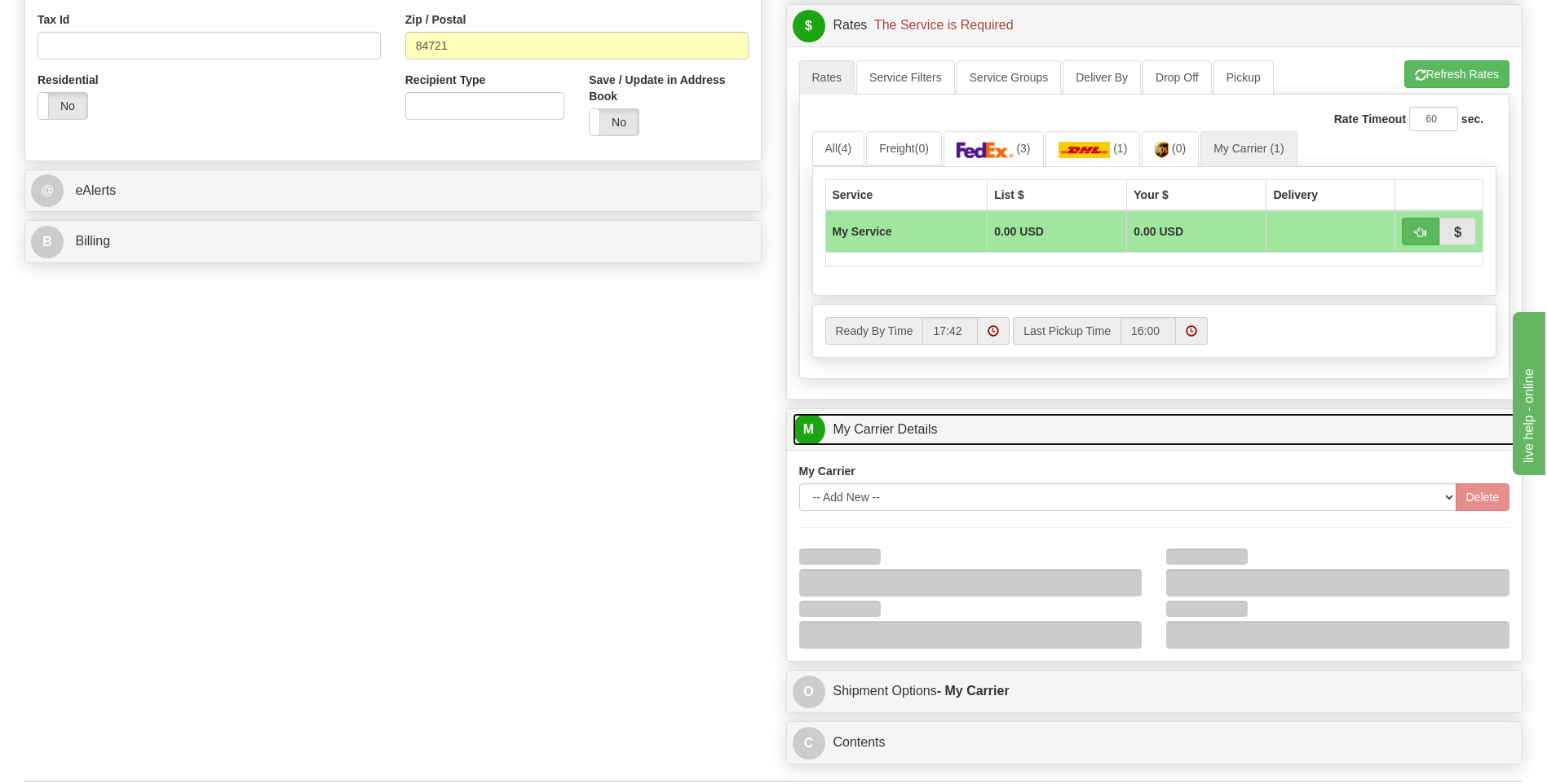
scroll to position [653, 0]
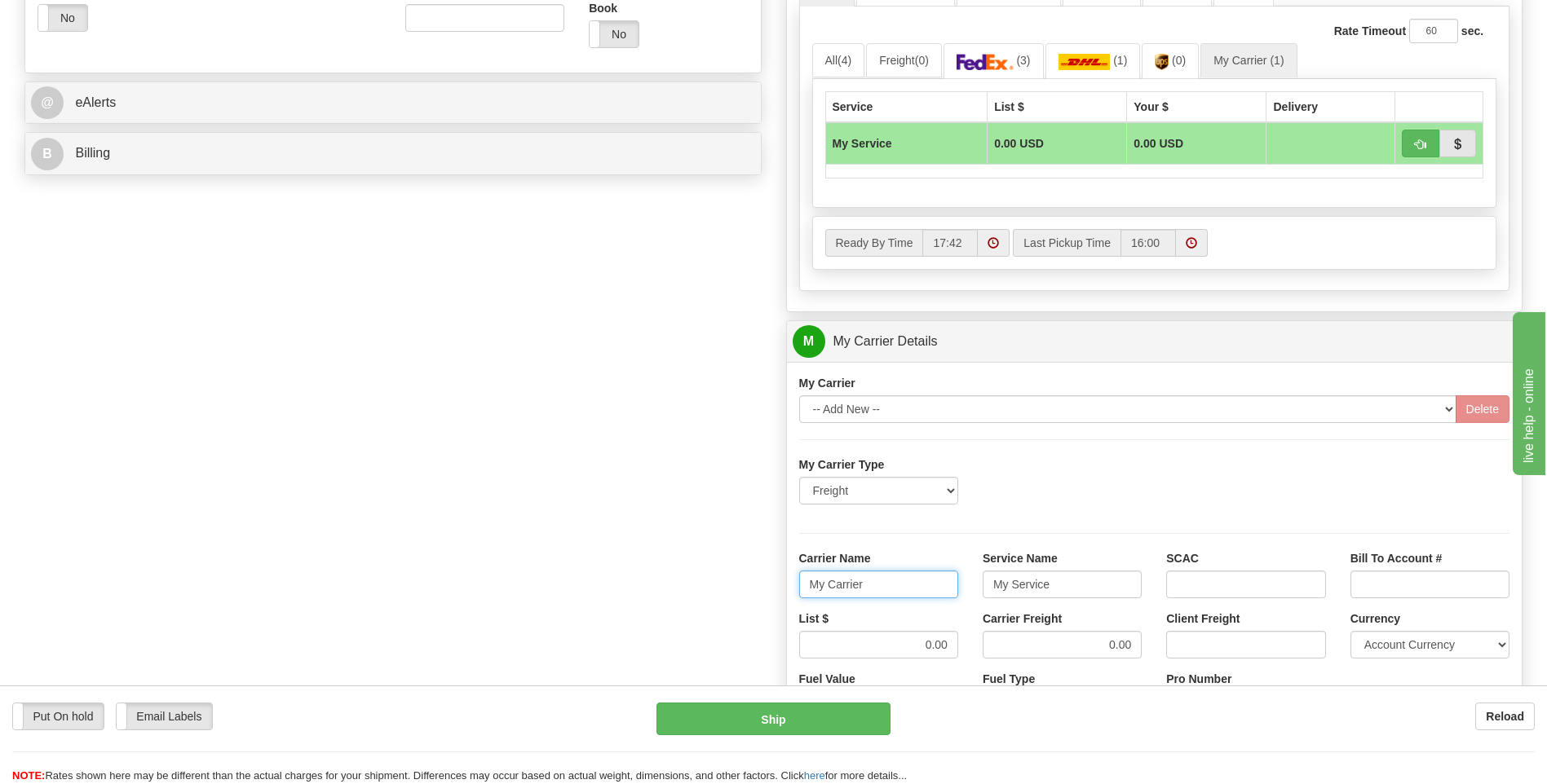
drag, startPoint x: 779, startPoint y: 572, endPoint x: 721, endPoint y: 573, distance: 58.0
click at [721, 573] on div "Order # 86687534 S Sender" at bounding box center [774, 250] width 1523 height 1573
type input "XPO"
type input "LTL"
drag, startPoint x: 943, startPoint y: 644, endPoint x: 961, endPoint y: 644, distance: 18.0
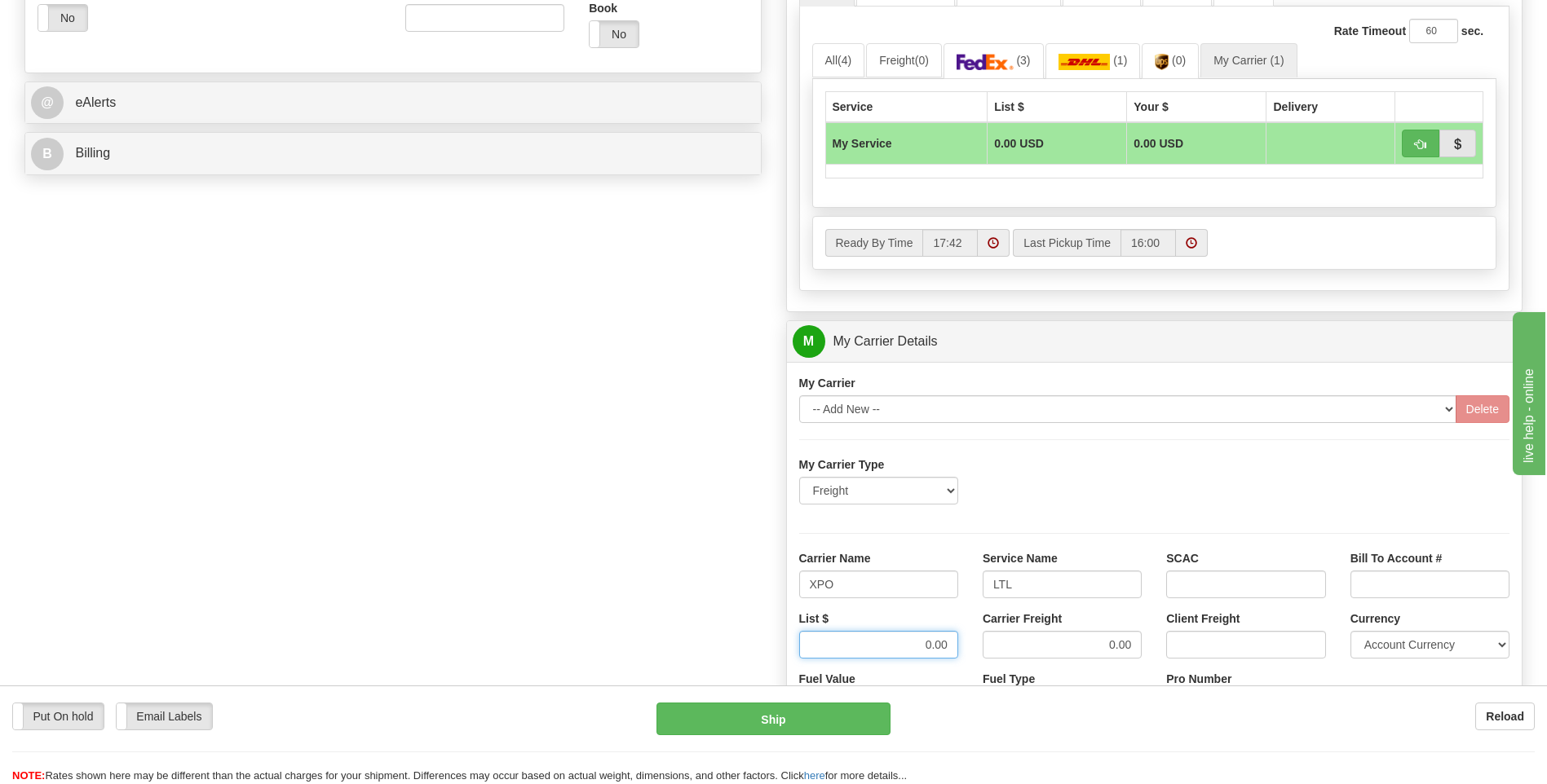
click at [961, 644] on div "List $ 0.00" at bounding box center [879, 641] width 183 height 61
type input "2"
type input "385"
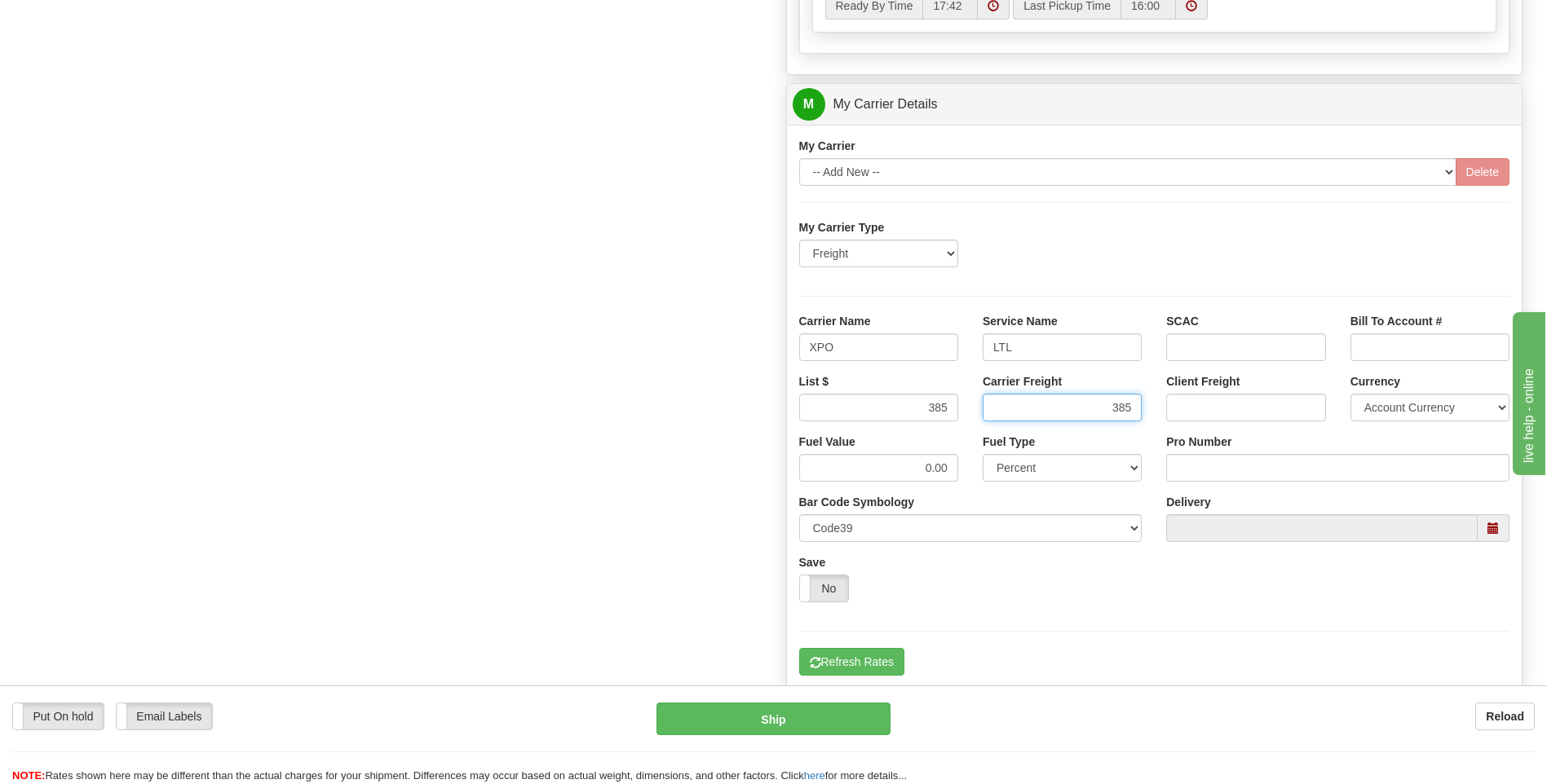
scroll to position [897, 0]
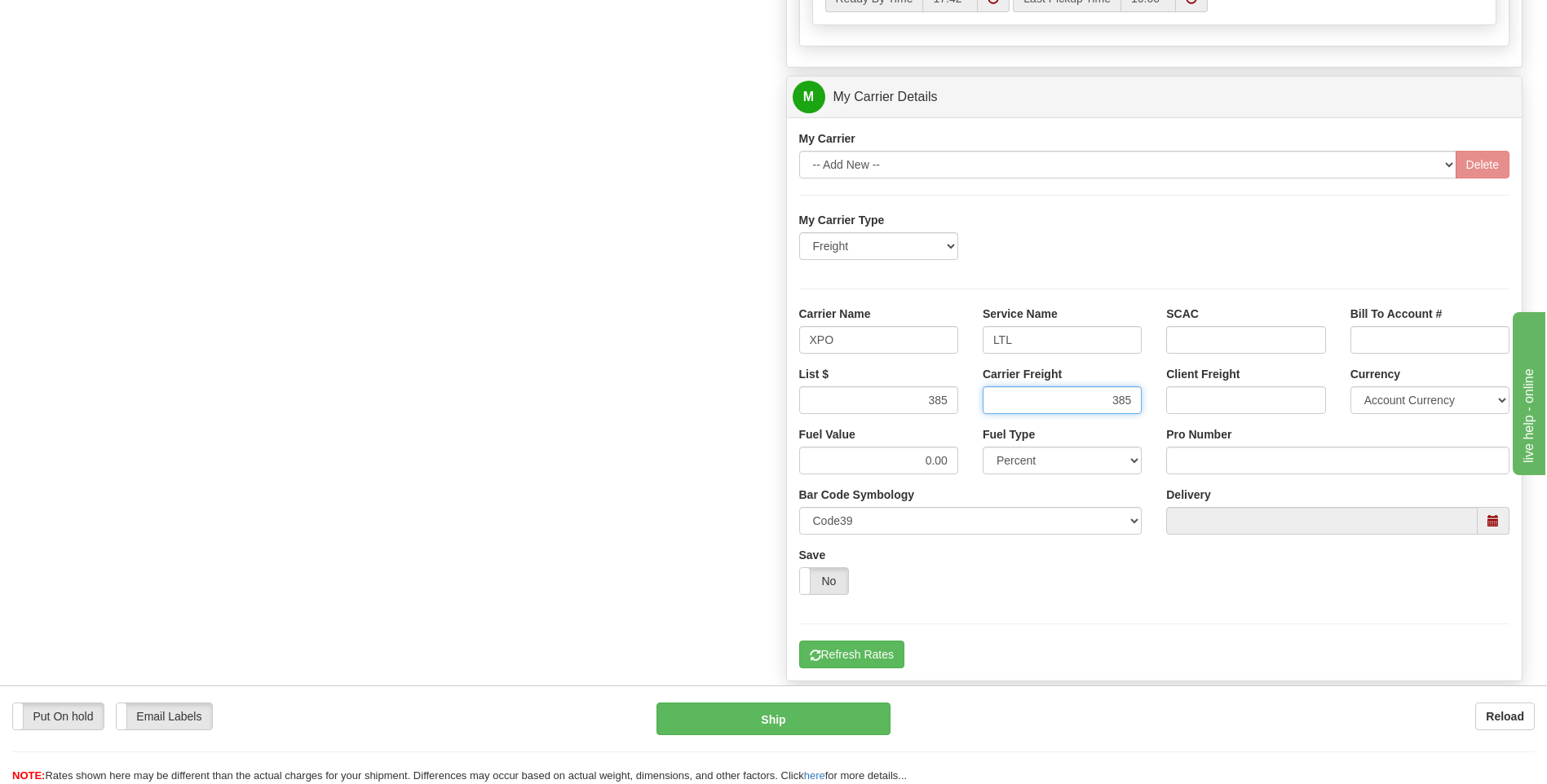
type input "385"
click at [1209, 460] on input "Pro Number" at bounding box center [1338, 460] width 344 height 28
type input "251-257576"
click at [854, 640] on div "My Carrier Type Freight Same-Day Small Pack Air Freight Ocean Freight Carrier N…" at bounding box center [1155, 440] width 712 height 456
click at [861, 662] on button "Refresh Rates" at bounding box center [852, 654] width 106 height 28
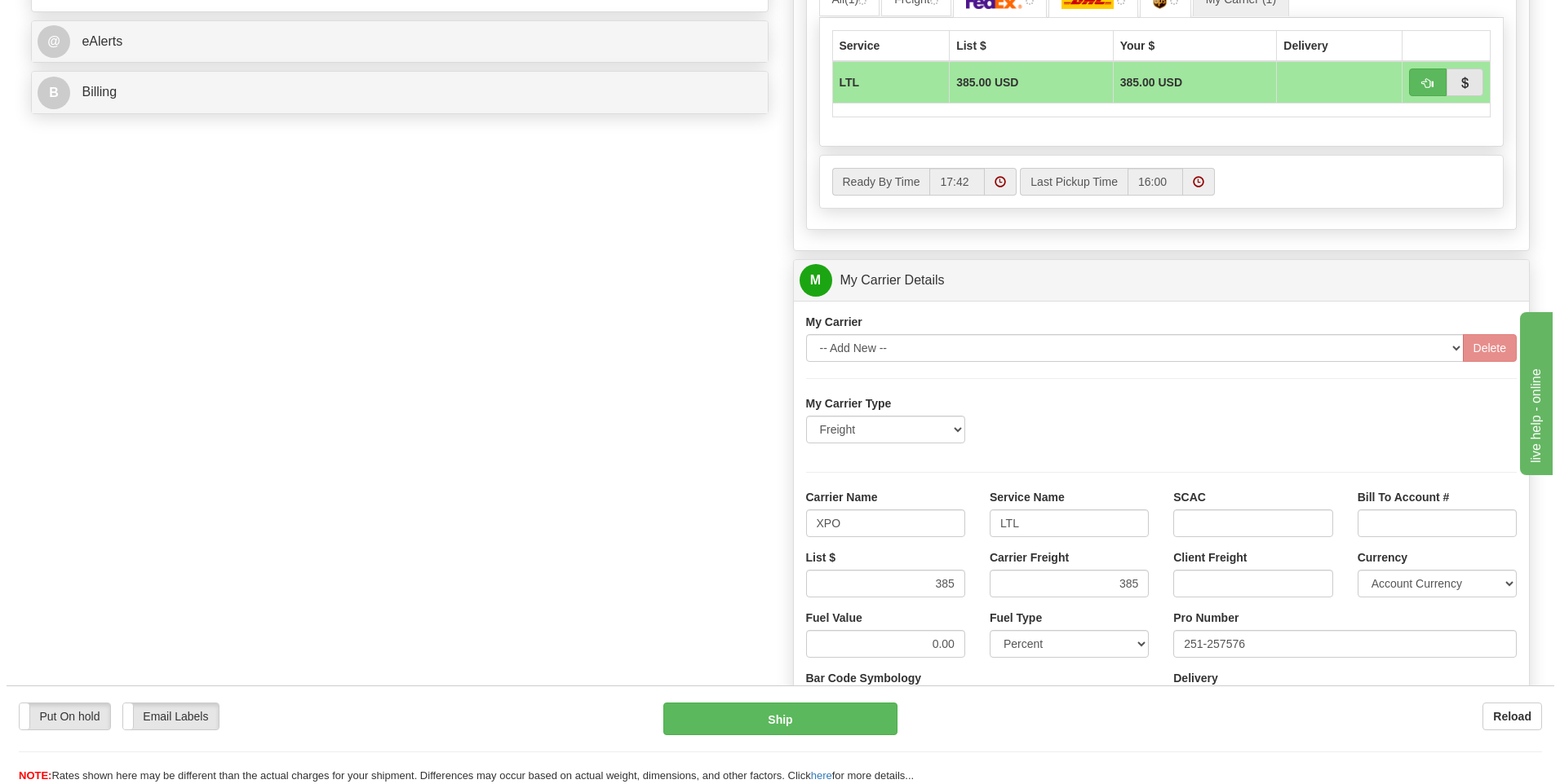
scroll to position [489, 0]
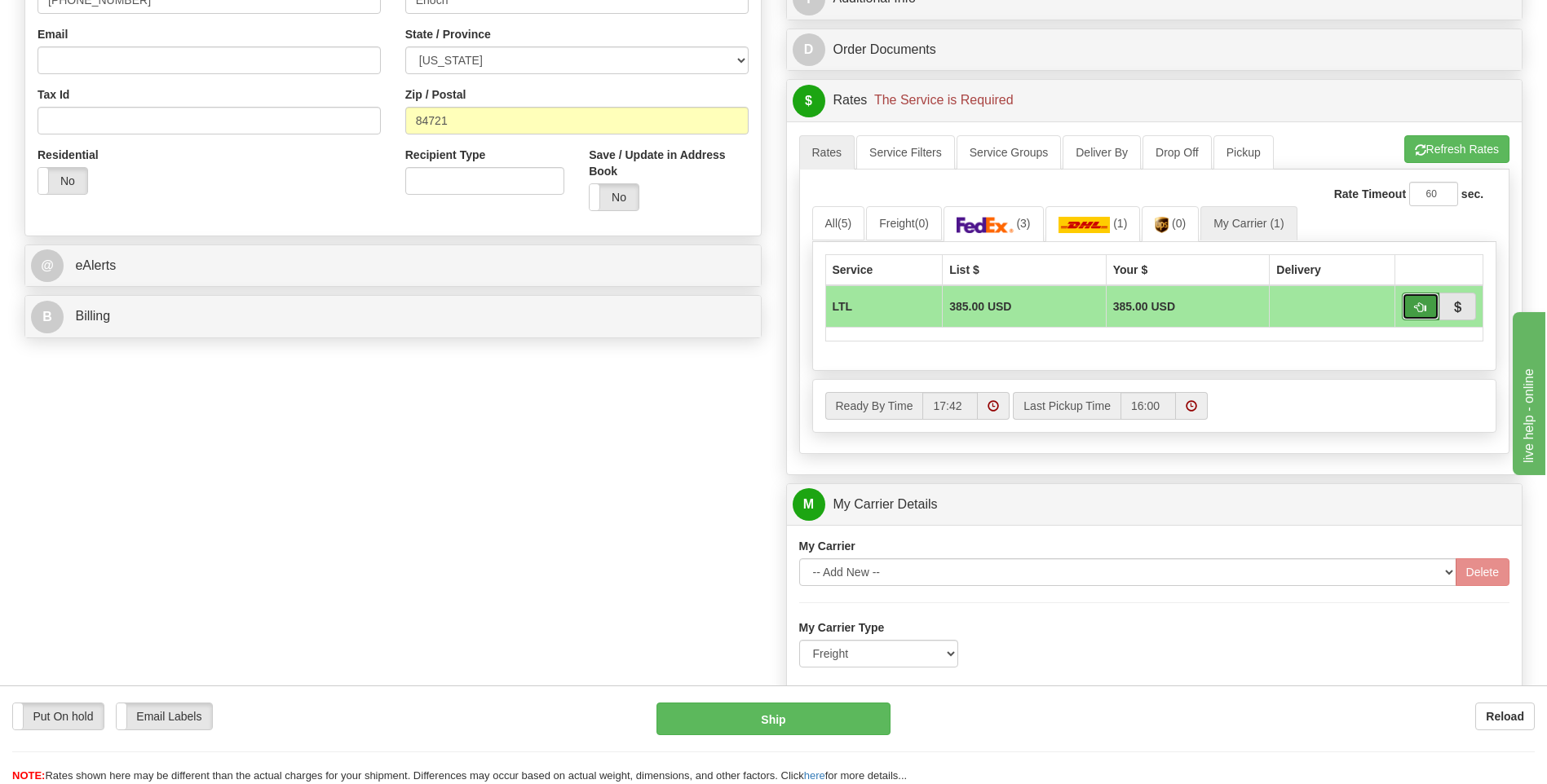
click at [1416, 311] on span "button" at bounding box center [1420, 308] width 11 height 11
type input "00"
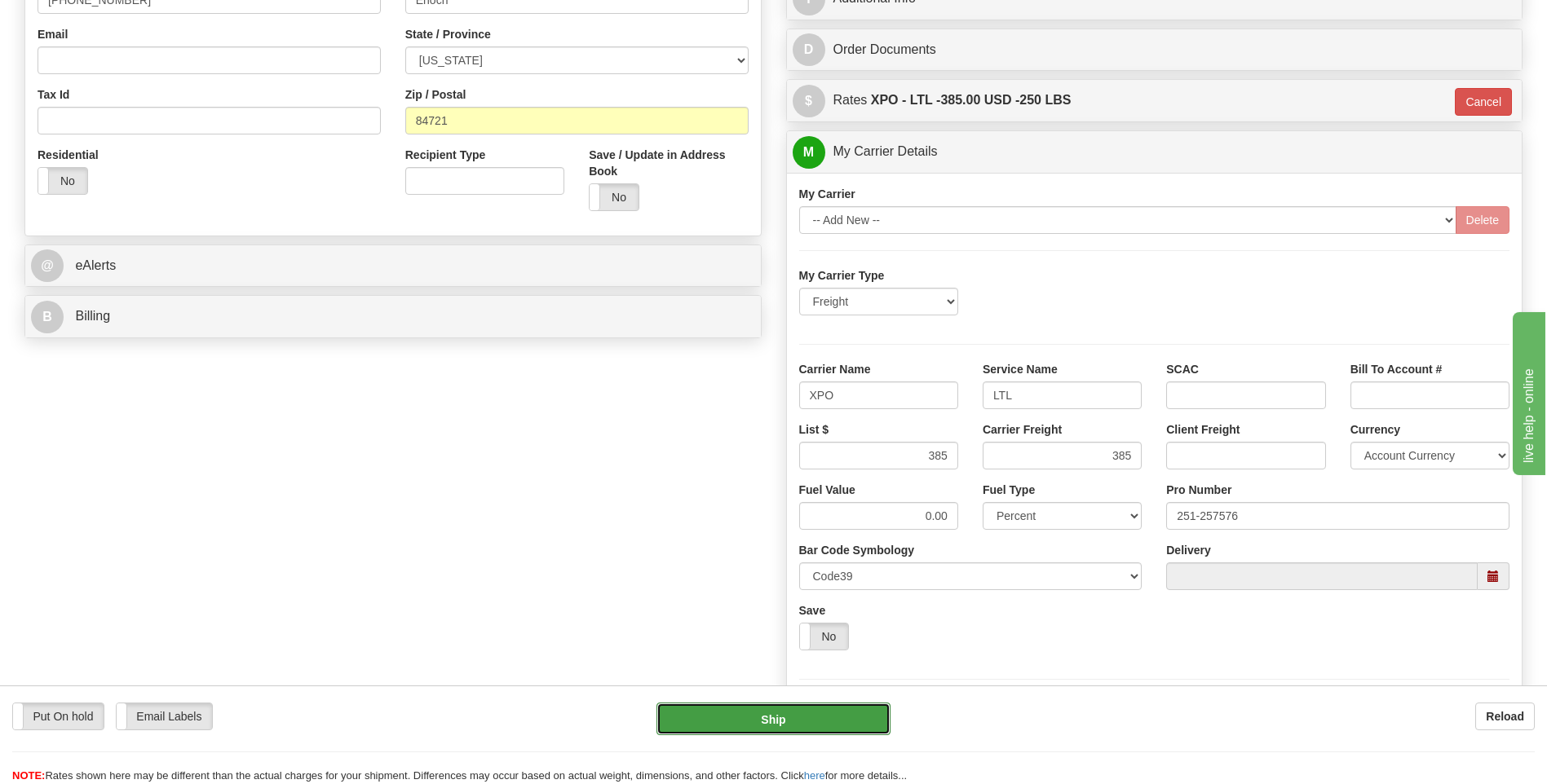
click at [837, 713] on button "Ship" at bounding box center [774, 718] width 233 height 33
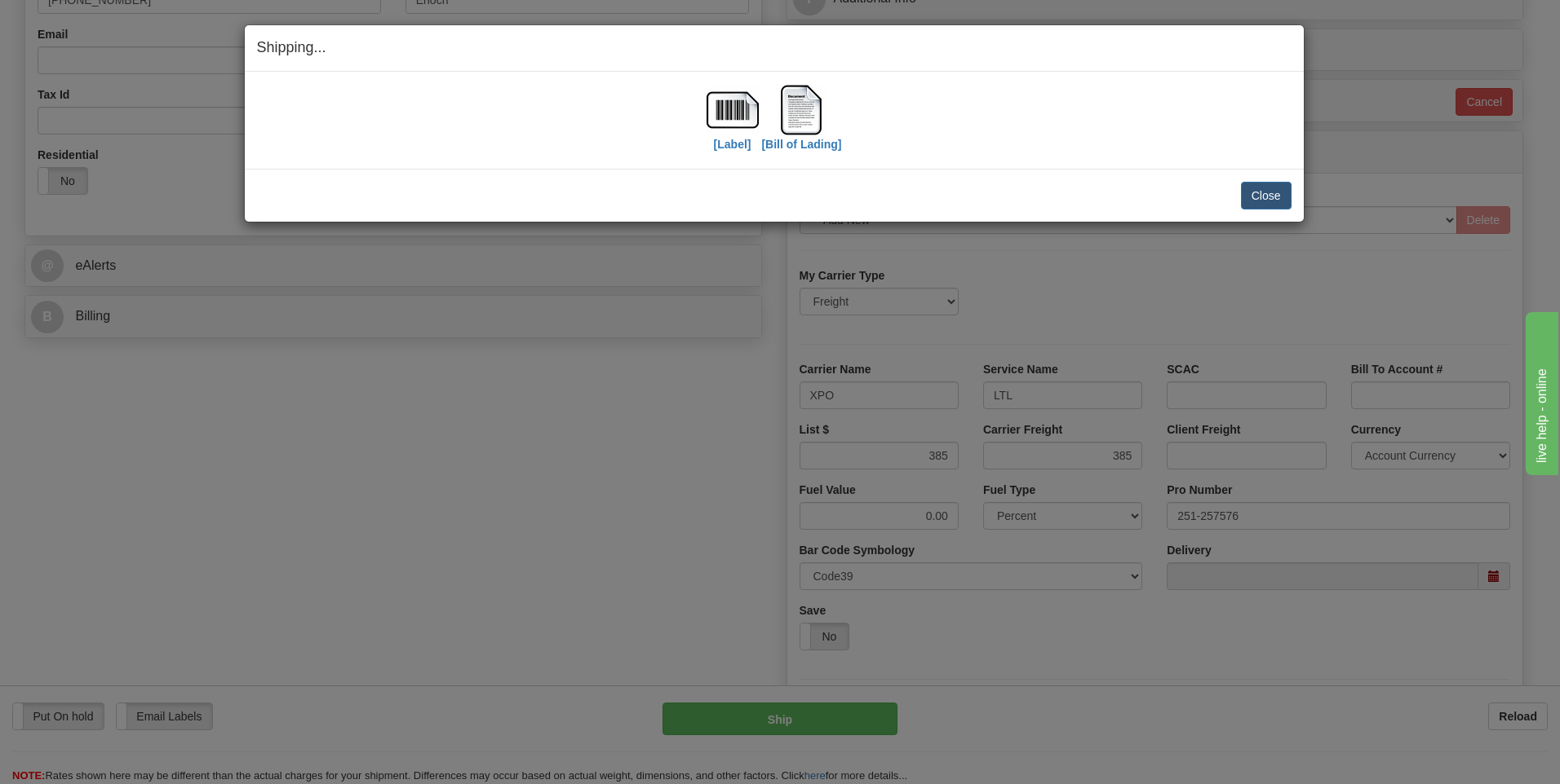
click at [1237, 199] on div "Close Cancel" at bounding box center [775, 195] width 1035 height 28
click at [1252, 197] on button "Close" at bounding box center [1266, 195] width 51 height 28
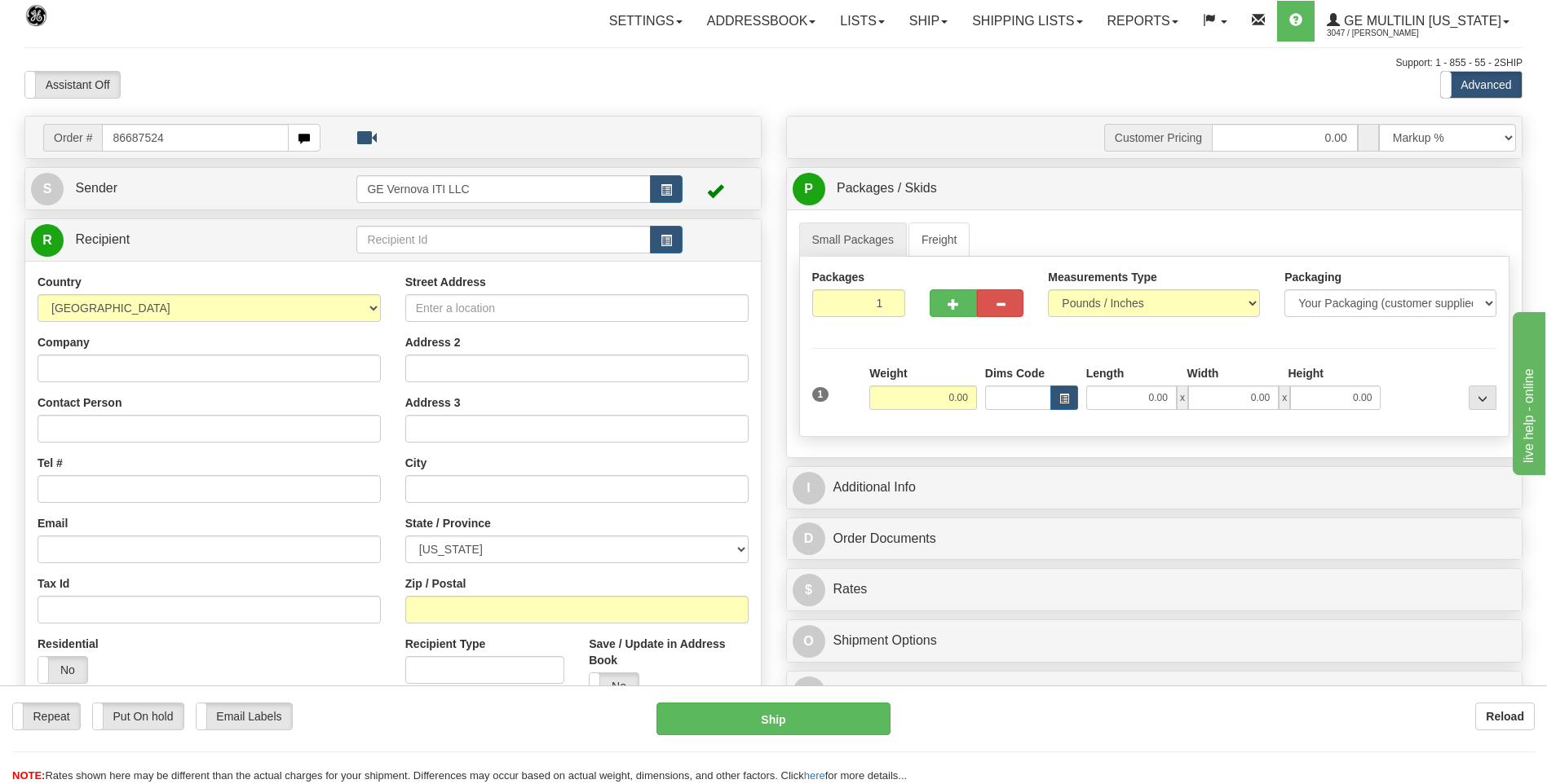
type input "86687524"
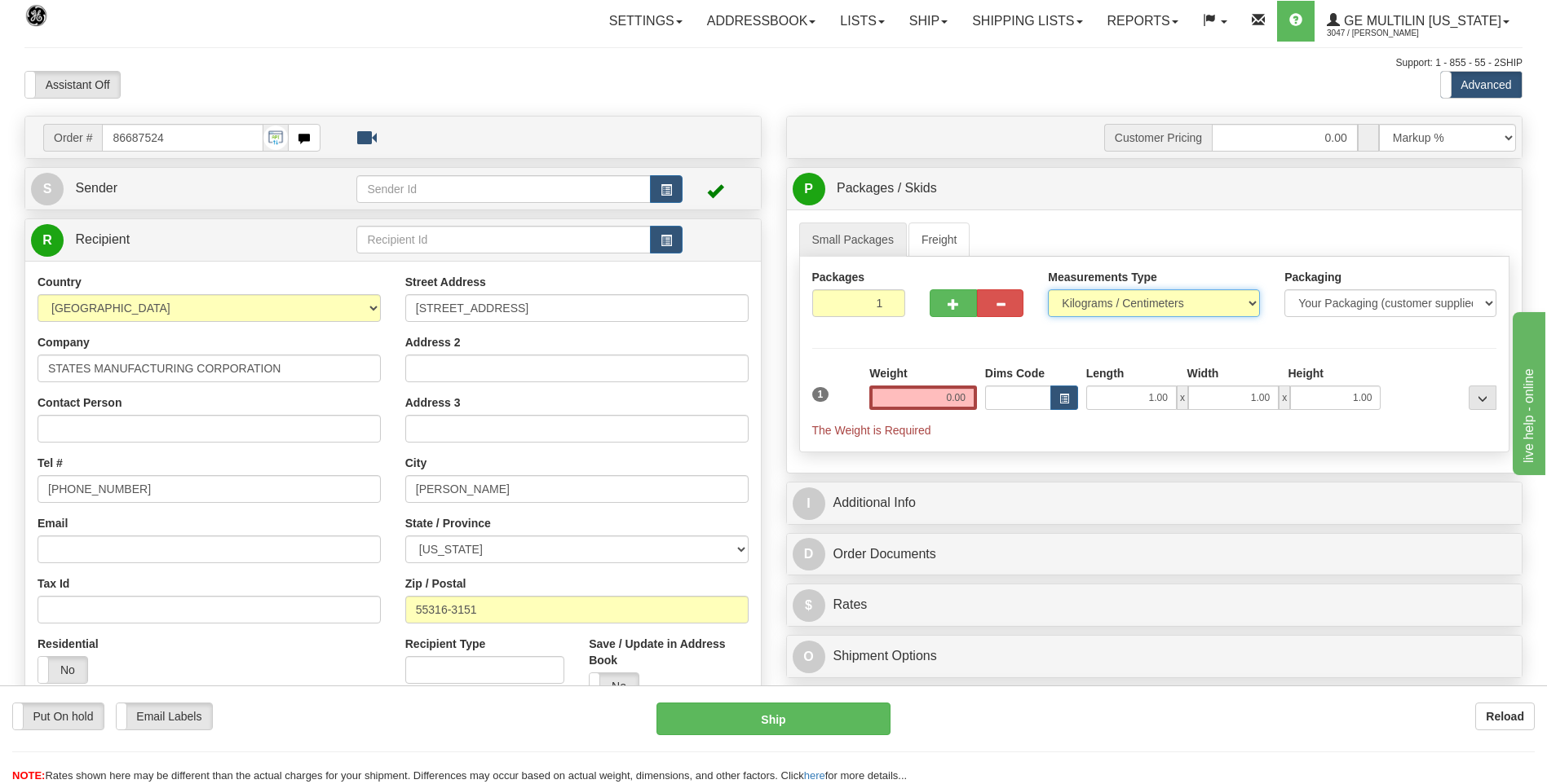
drag, startPoint x: 1121, startPoint y: 303, endPoint x: 1113, endPoint y: 320, distance: 18.8
click at [1121, 303] on select "Pounds / Inches Kilograms / Centimeters" at bounding box center [1154, 304] width 212 height 28
click at [1049, 290] on select "Pounds / Inches Kilograms / Centimeters" at bounding box center [1154, 304] width 212 height 28
click at [1095, 330] on div "Packages 1 1 Measurements Type" at bounding box center [1155, 355] width 712 height 195
drag, startPoint x: 1095, startPoint y: 330, endPoint x: 1093, endPoint y: 315, distance: 15.1
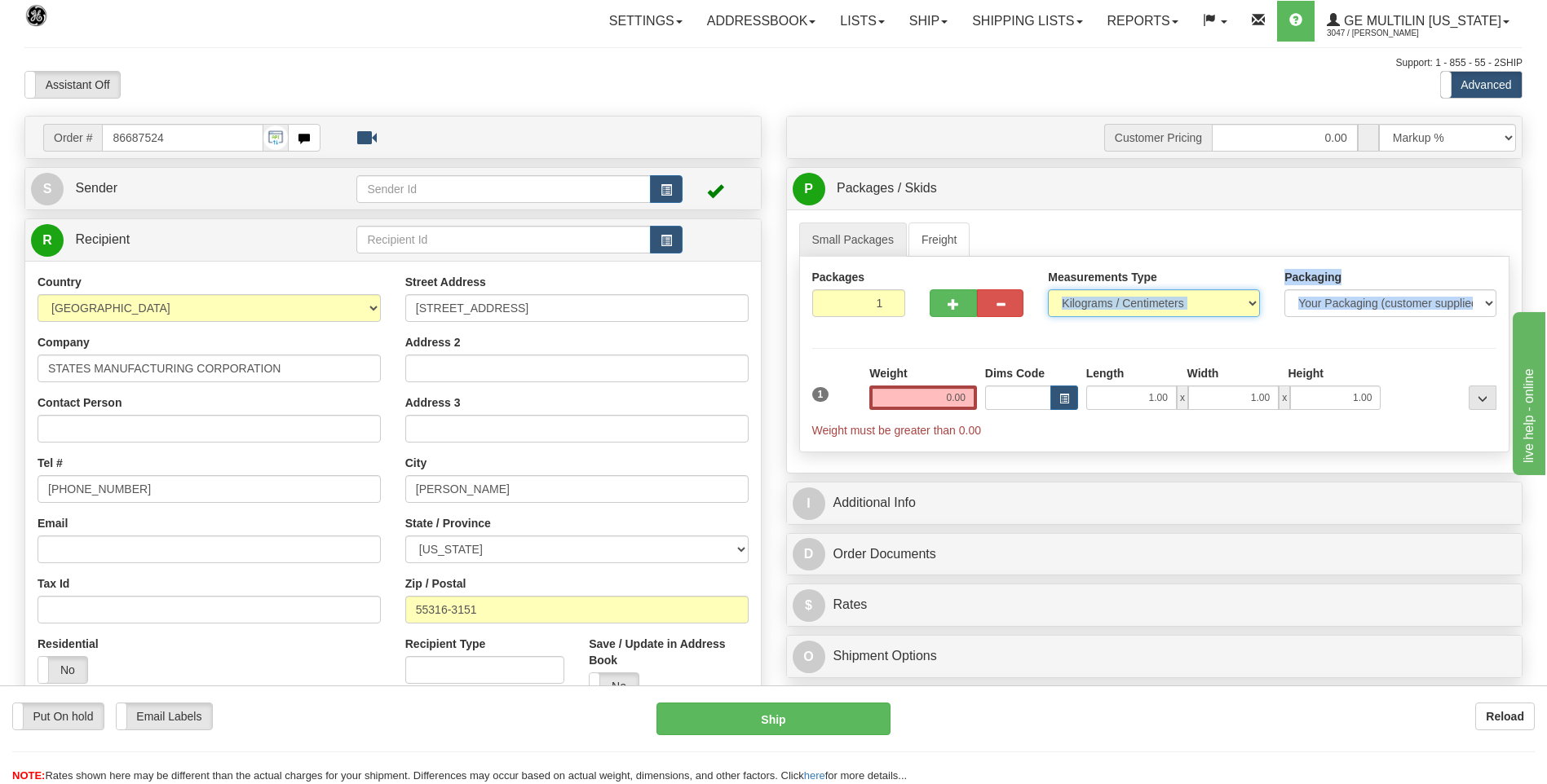
click at [1094, 311] on select "Pounds / Inches Kilograms / Centimeters" at bounding box center [1154, 304] width 212 height 28
select select "0"
click at [1049, 290] on select "Pounds / Inches Kilograms / Centimeters" at bounding box center [1154, 304] width 212 height 28
click at [969, 395] on input "0.00" at bounding box center [923, 397] width 108 height 25
click button "Delete" at bounding box center [0, 0] width 0 height 0
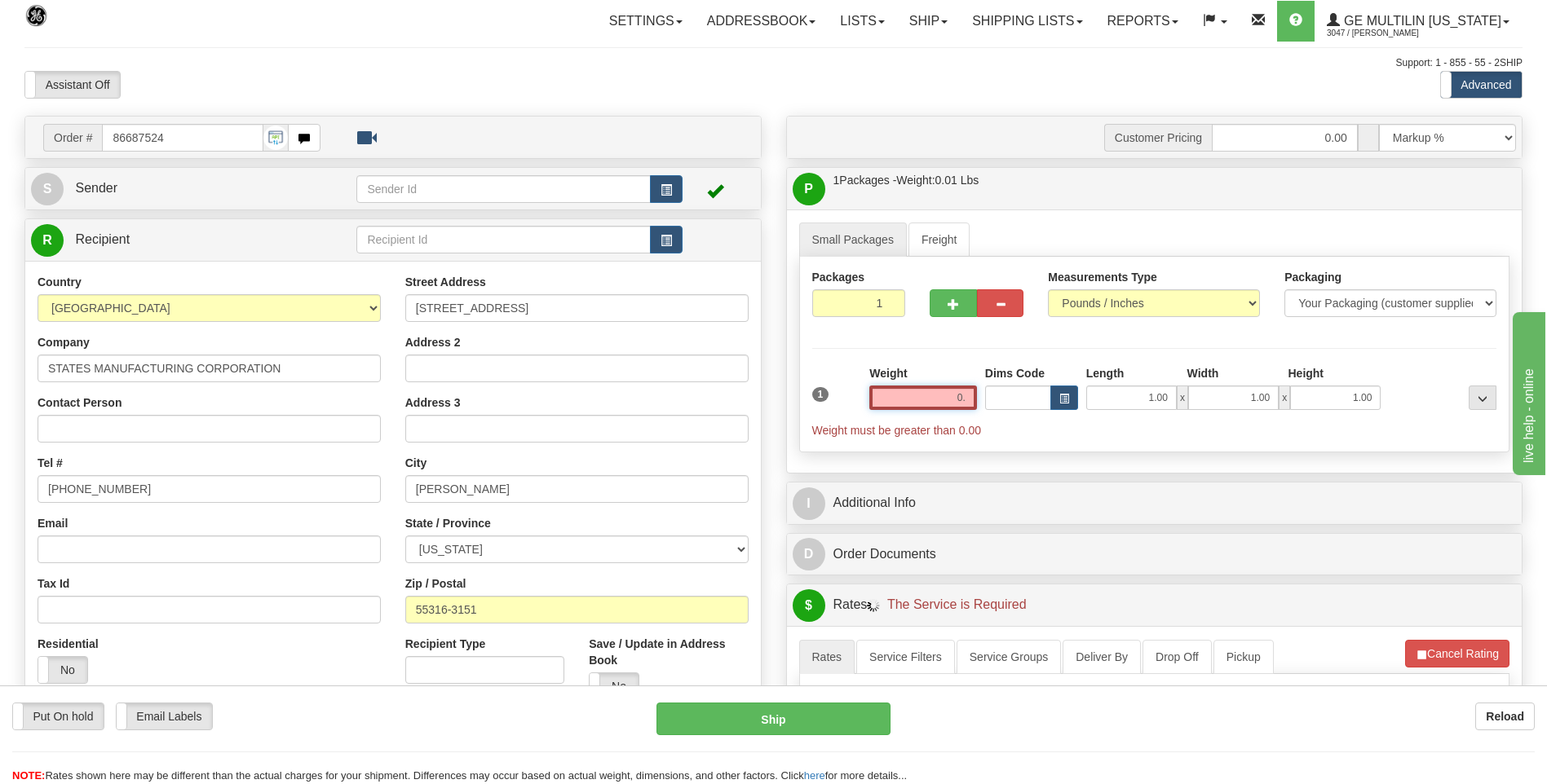
type input "0"
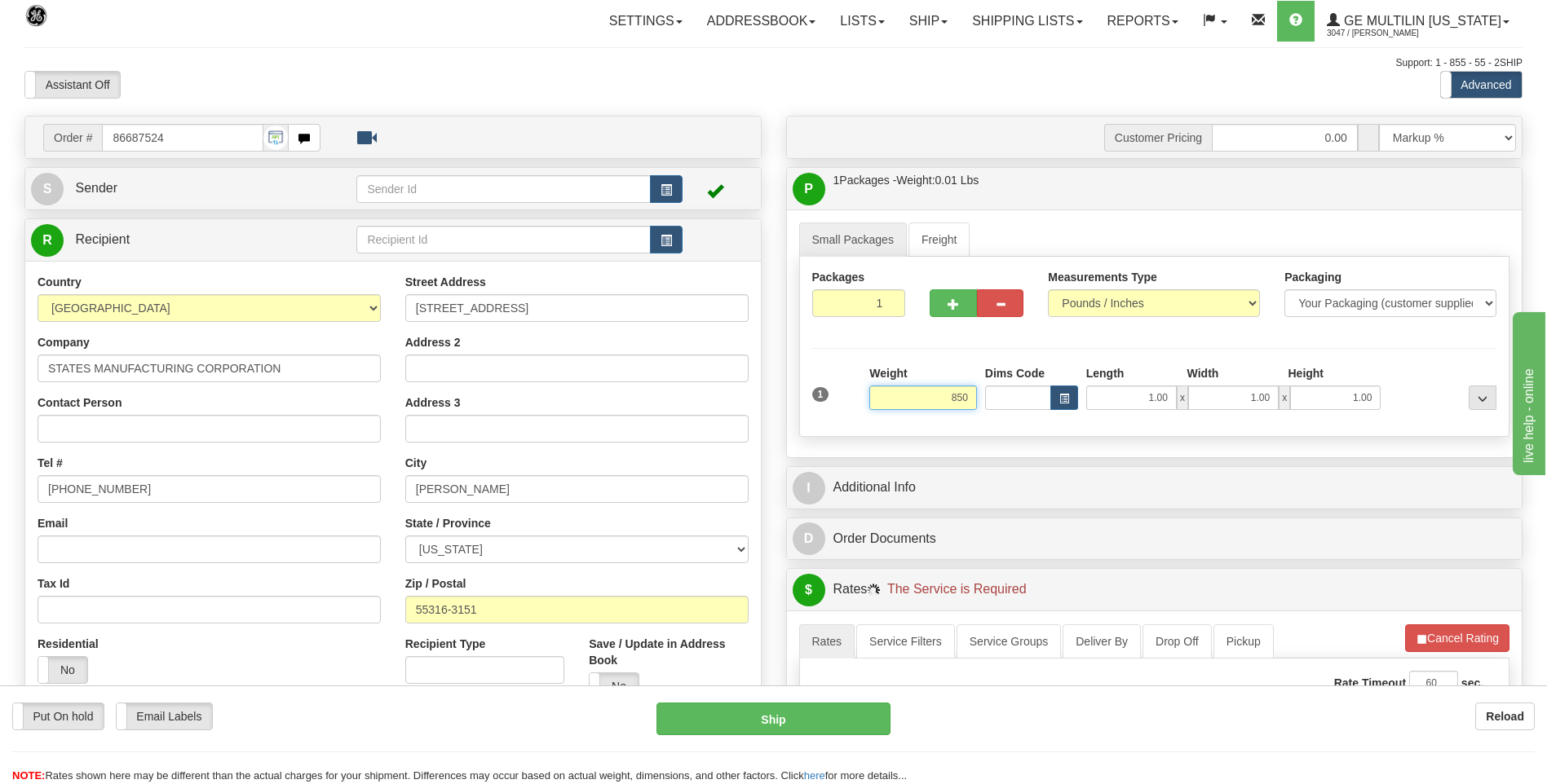
click button "Delete" at bounding box center [0, 0] width 0 height 0
type input "850.00"
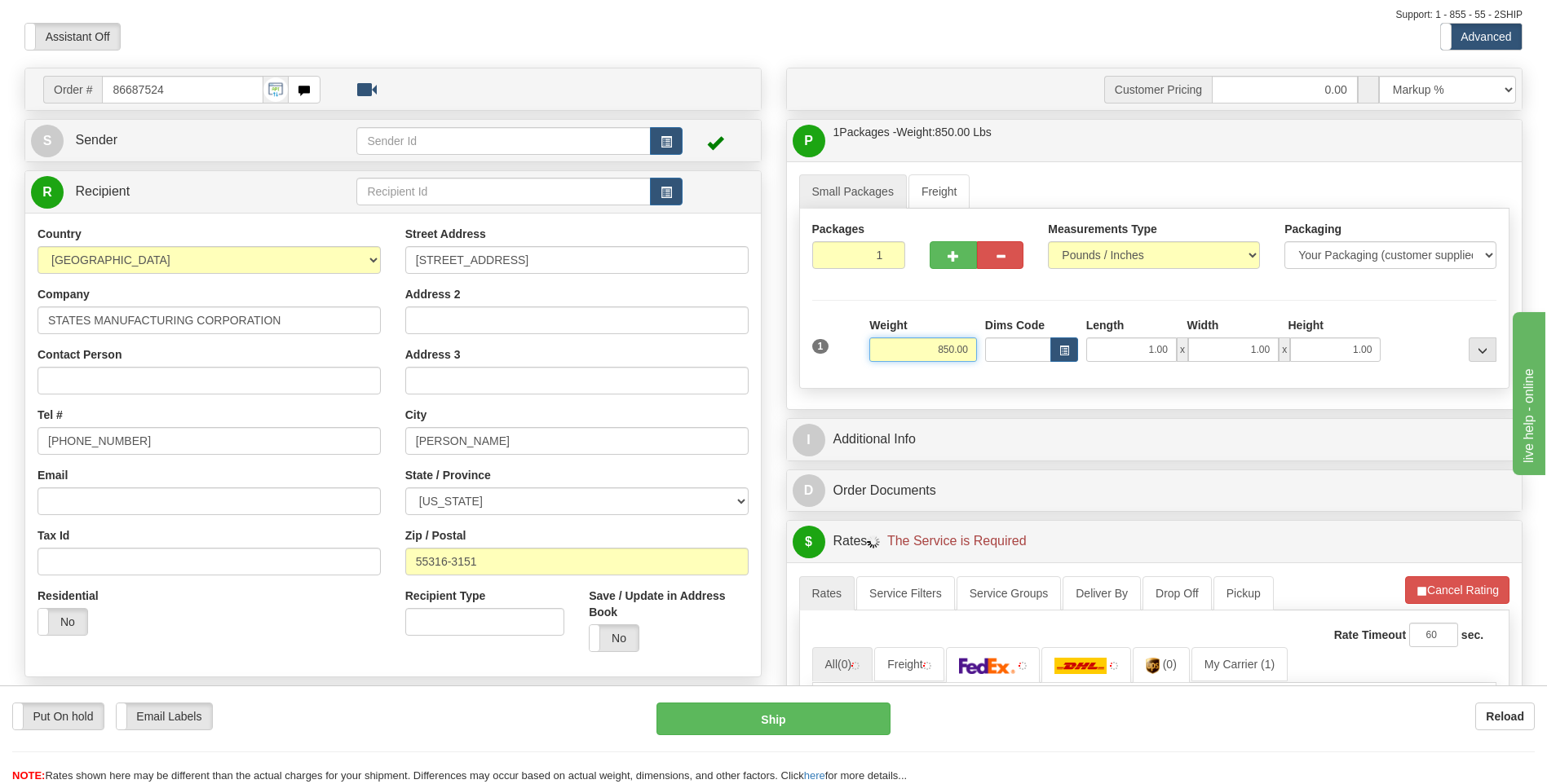
scroll to position [82, 0]
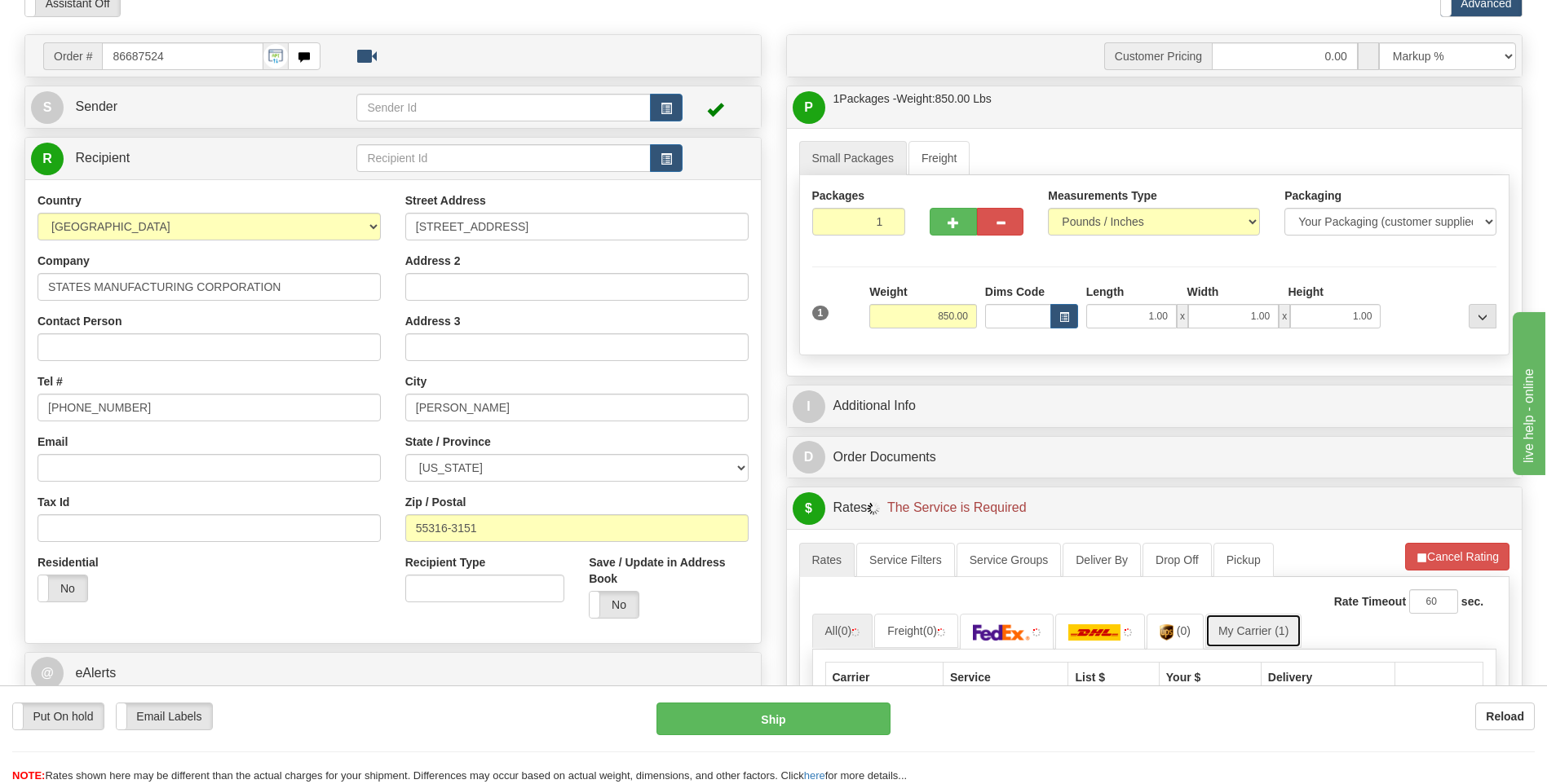
click at [1250, 638] on link "My Carrier (1)" at bounding box center [1254, 631] width 97 height 34
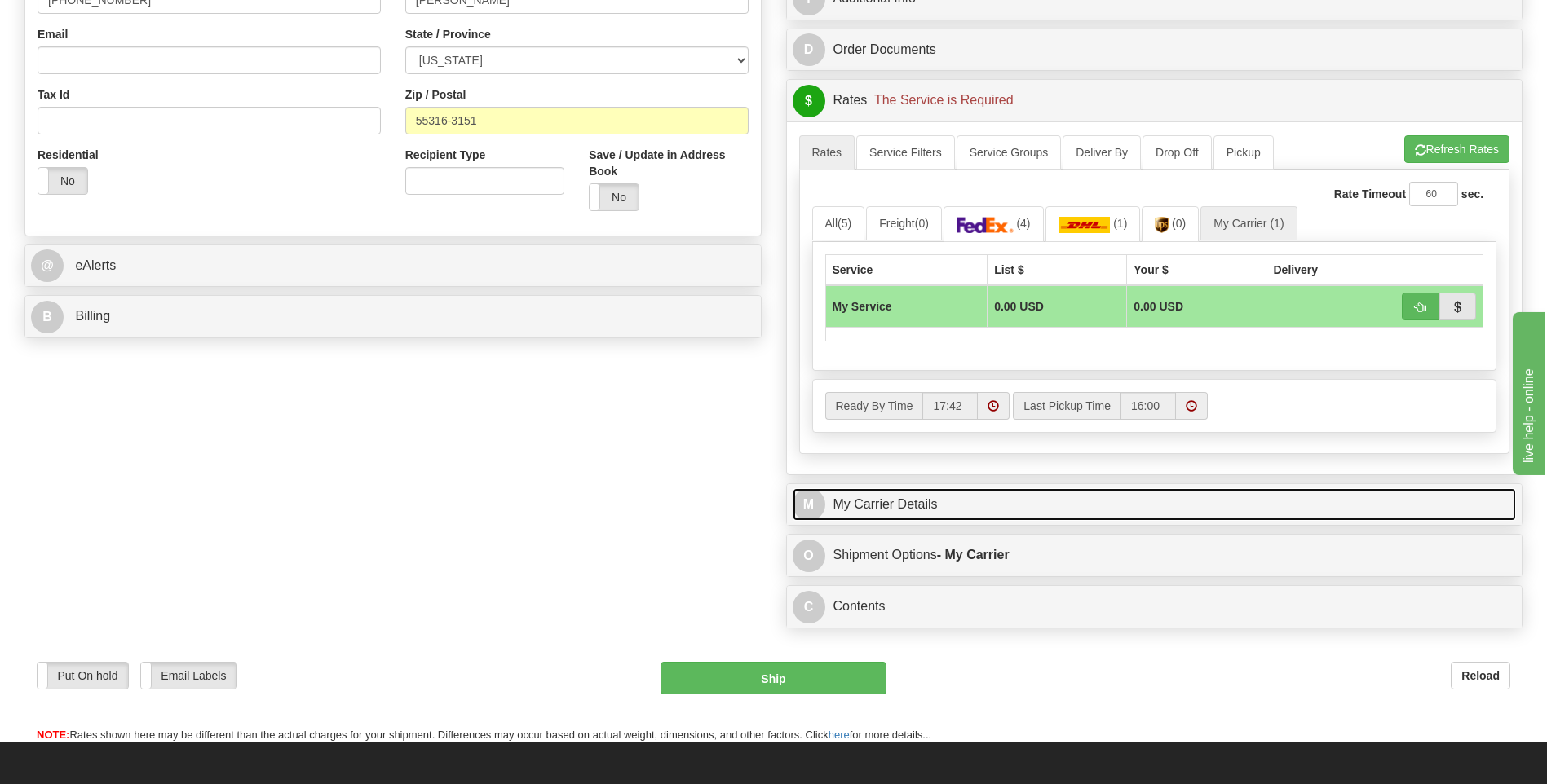
click at [952, 509] on link "M My Carrier Details" at bounding box center [1154, 505] width 725 height 34
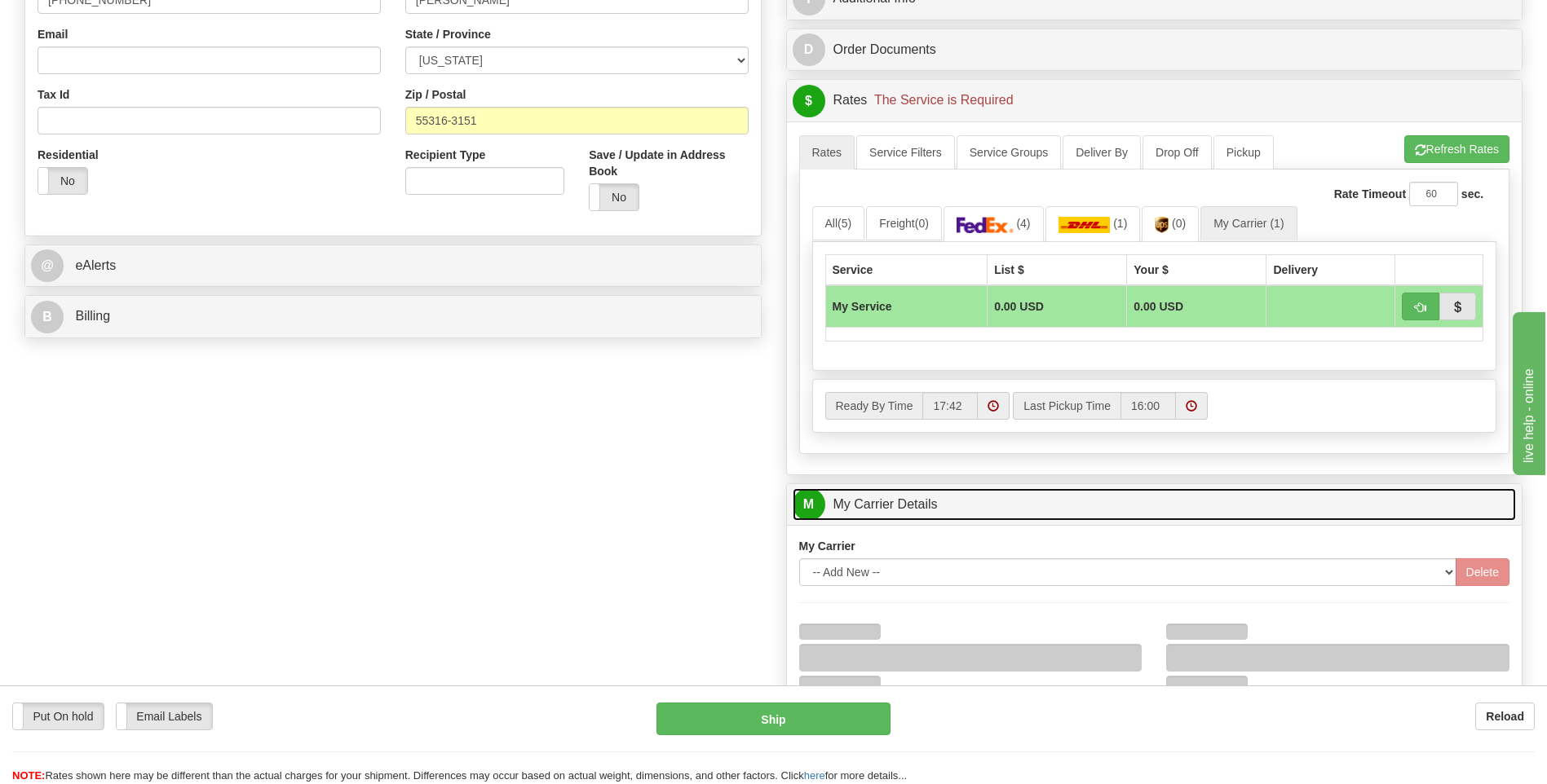
scroll to position [653, 0]
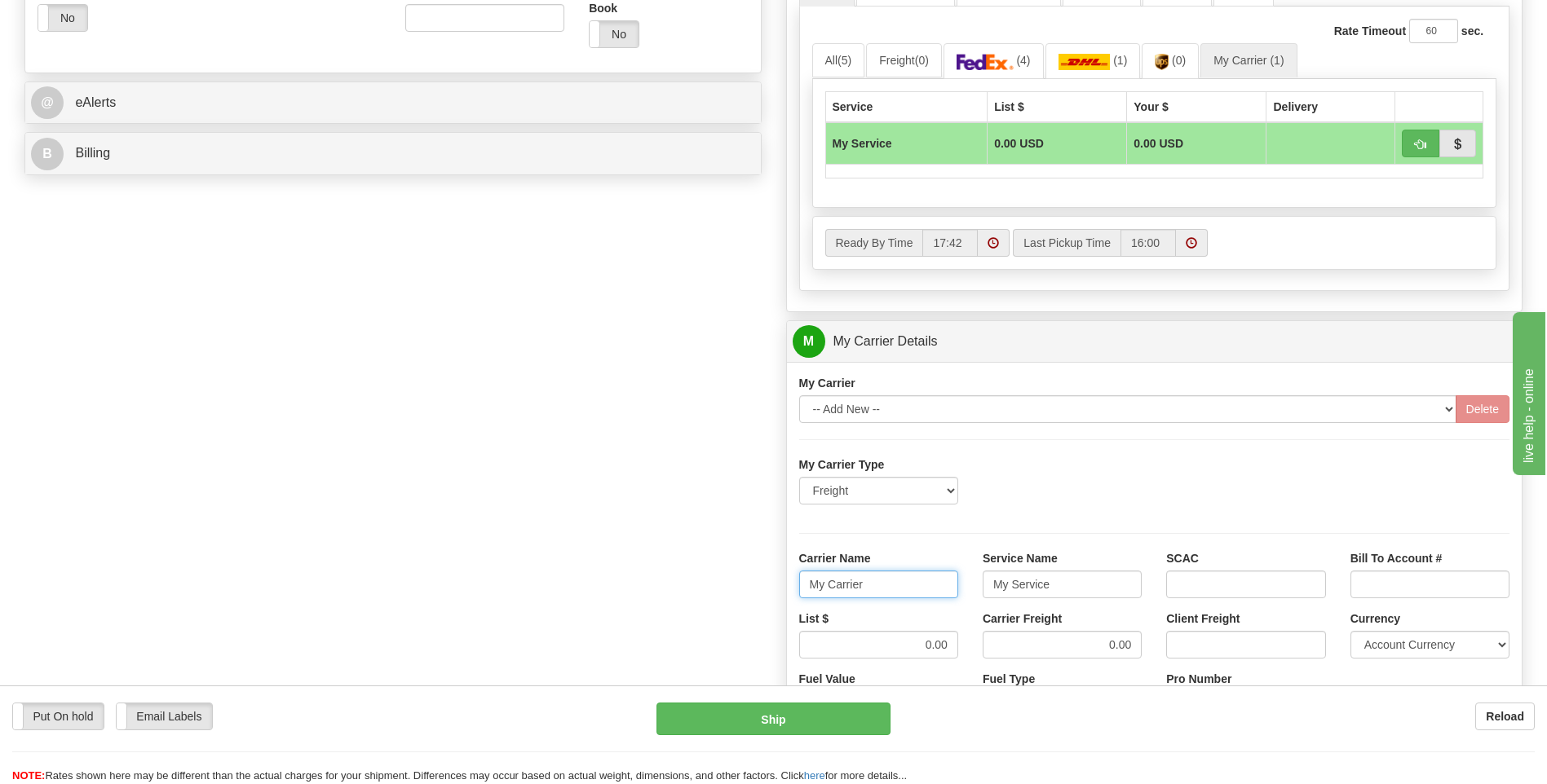
drag, startPoint x: 784, startPoint y: 587, endPoint x: 775, endPoint y: 587, distance: 9.0
click at [775, 587] on div "Customer Pricing 0.00 Markup % Discount % Flat Amount Per Pound Flat Amount Mar…" at bounding box center [1155, 250] width 762 height 1573
type input "XPO"
type input "LTL"
drag, startPoint x: 926, startPoint y: 639, endPoint x: 990, endPoint y: 650, distance: 64.9
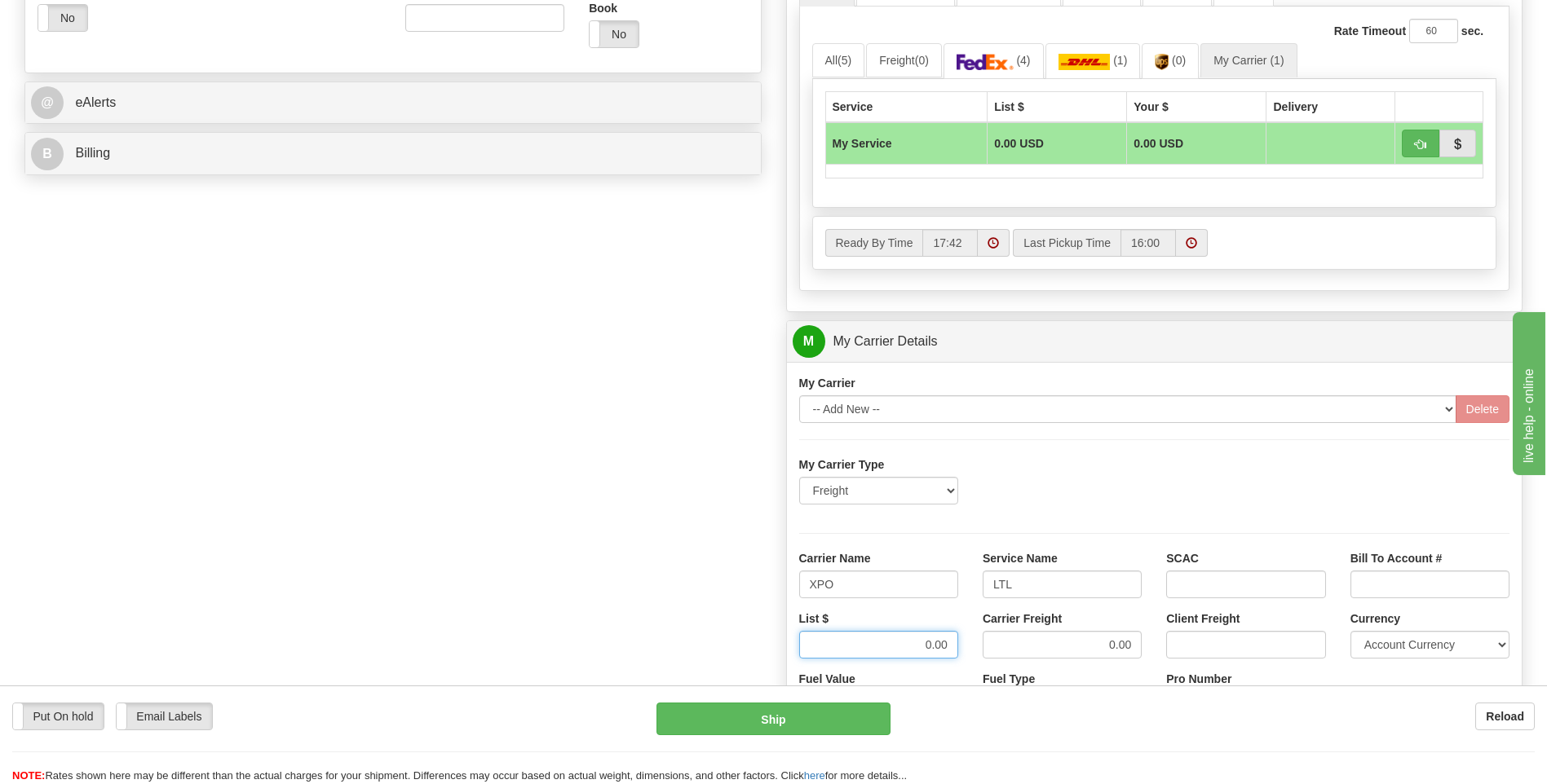
click at [990, 650] on div "List $ 0.00 Carrier Freight 0.00 Client Freight Currency Account Currency ARN A…" at bounding box center [1155, 641] width 736 height 61
type input "385"
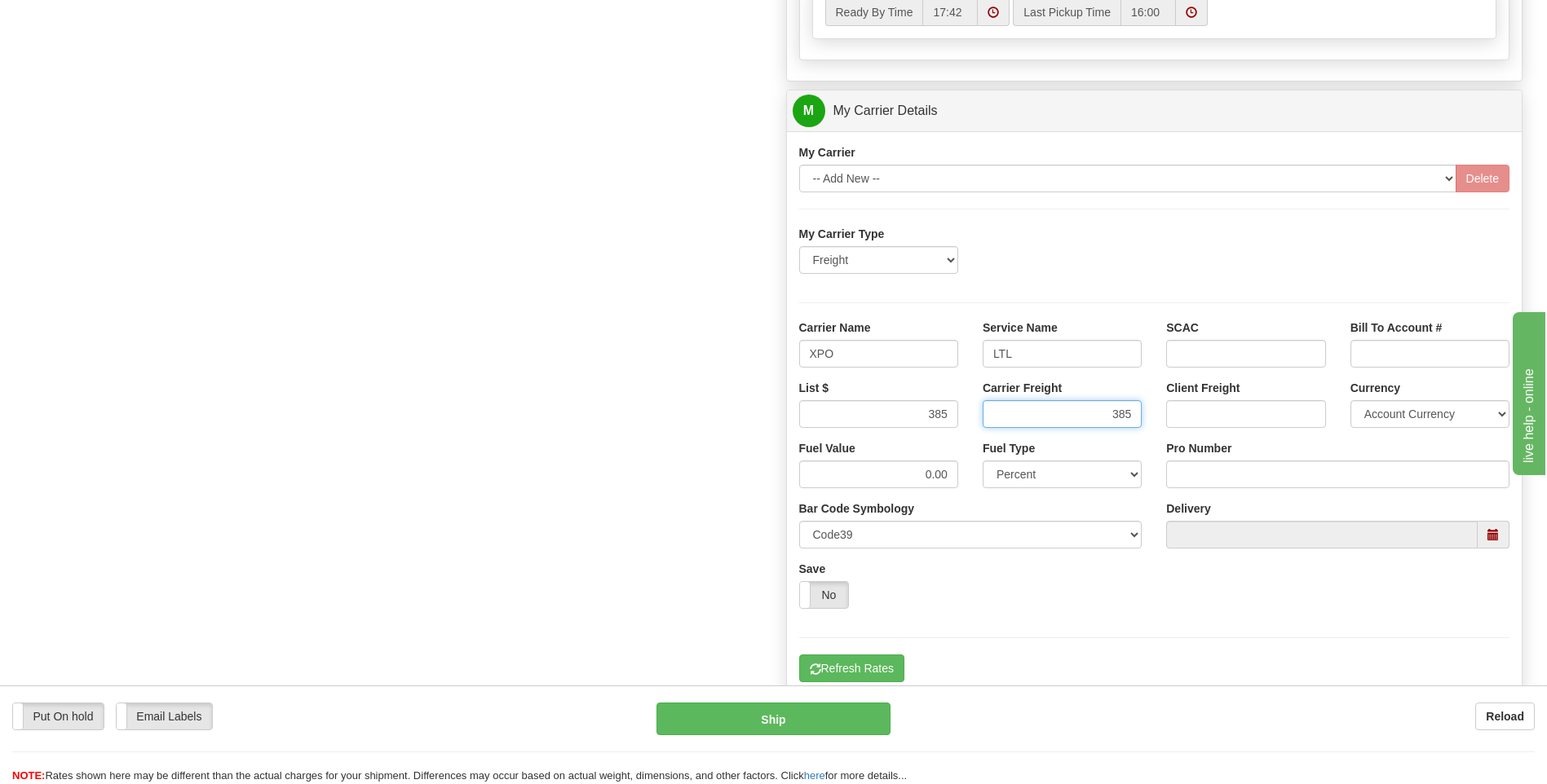
scroll to position [897, 0]
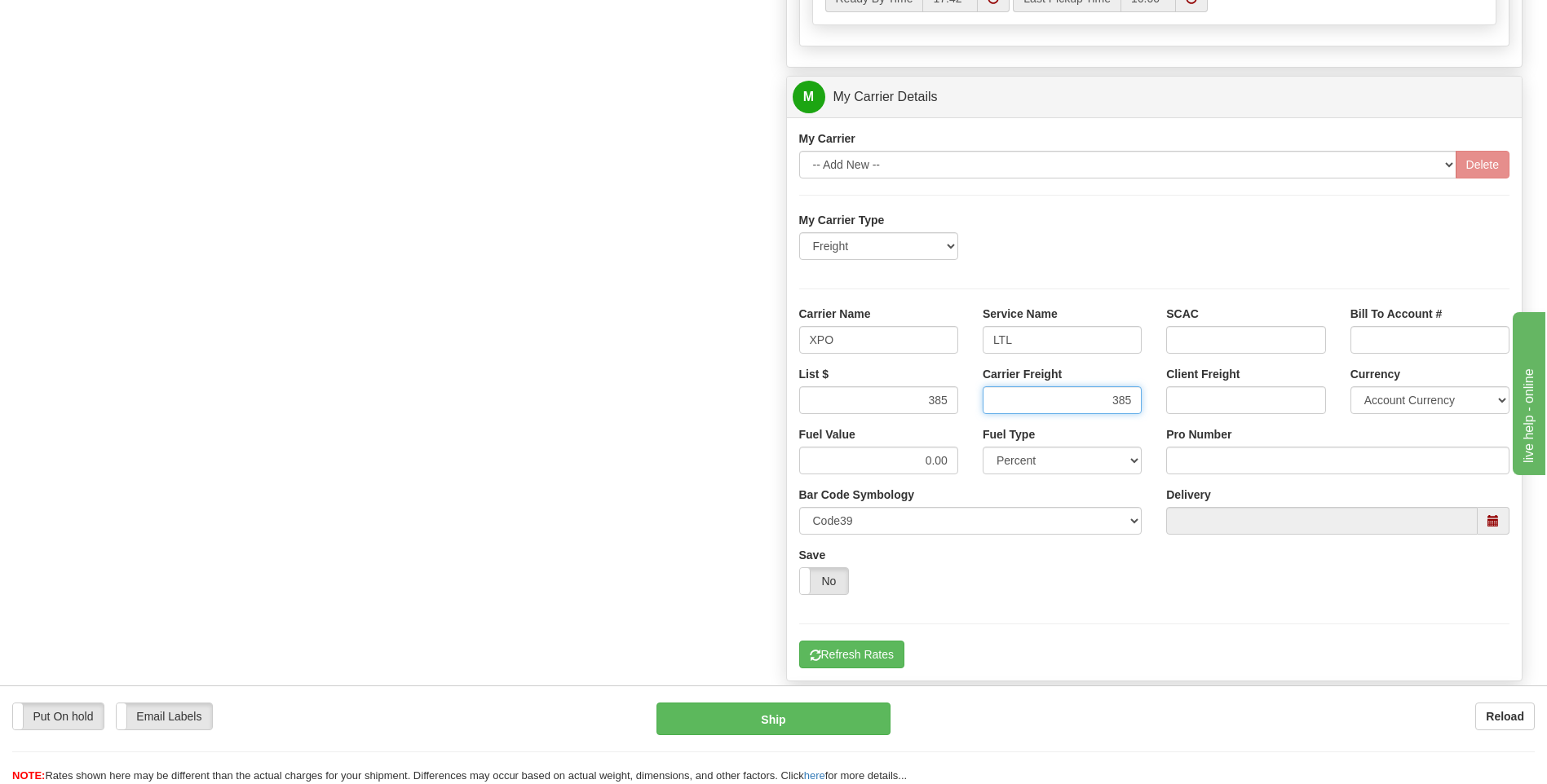
type input "385"
click at [1189, 467] on input "Pro Number" at bounding box center [1338, 460] width 344 height 28
type input "251-257565"
click button "Delete" at bounding box center [0, 0] width 0 height 0
click at [869, 662] on button "Refresh Rates" at bounding box center [852, 654] width 106 height 28
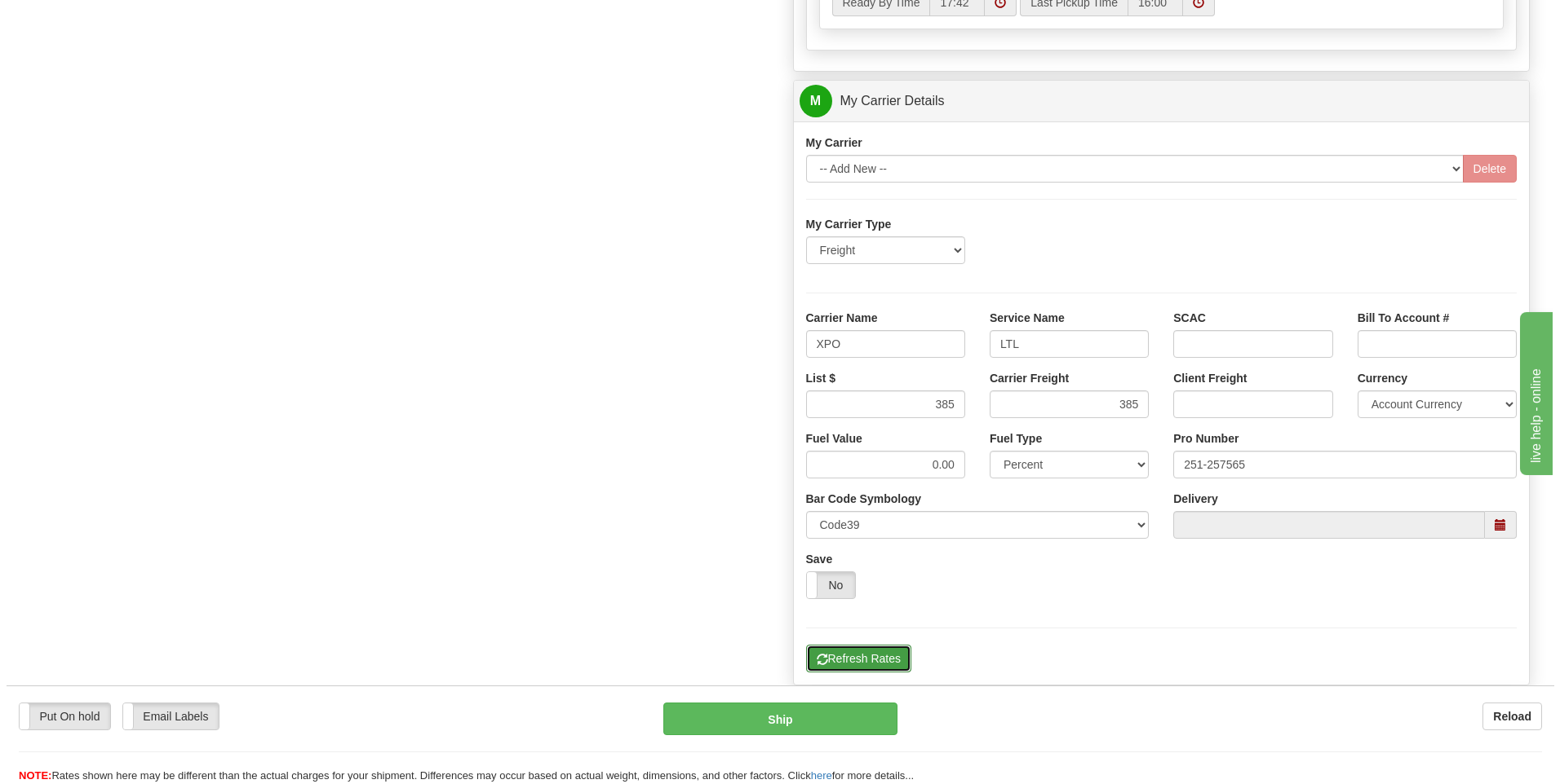
scroll to position [366, 0]
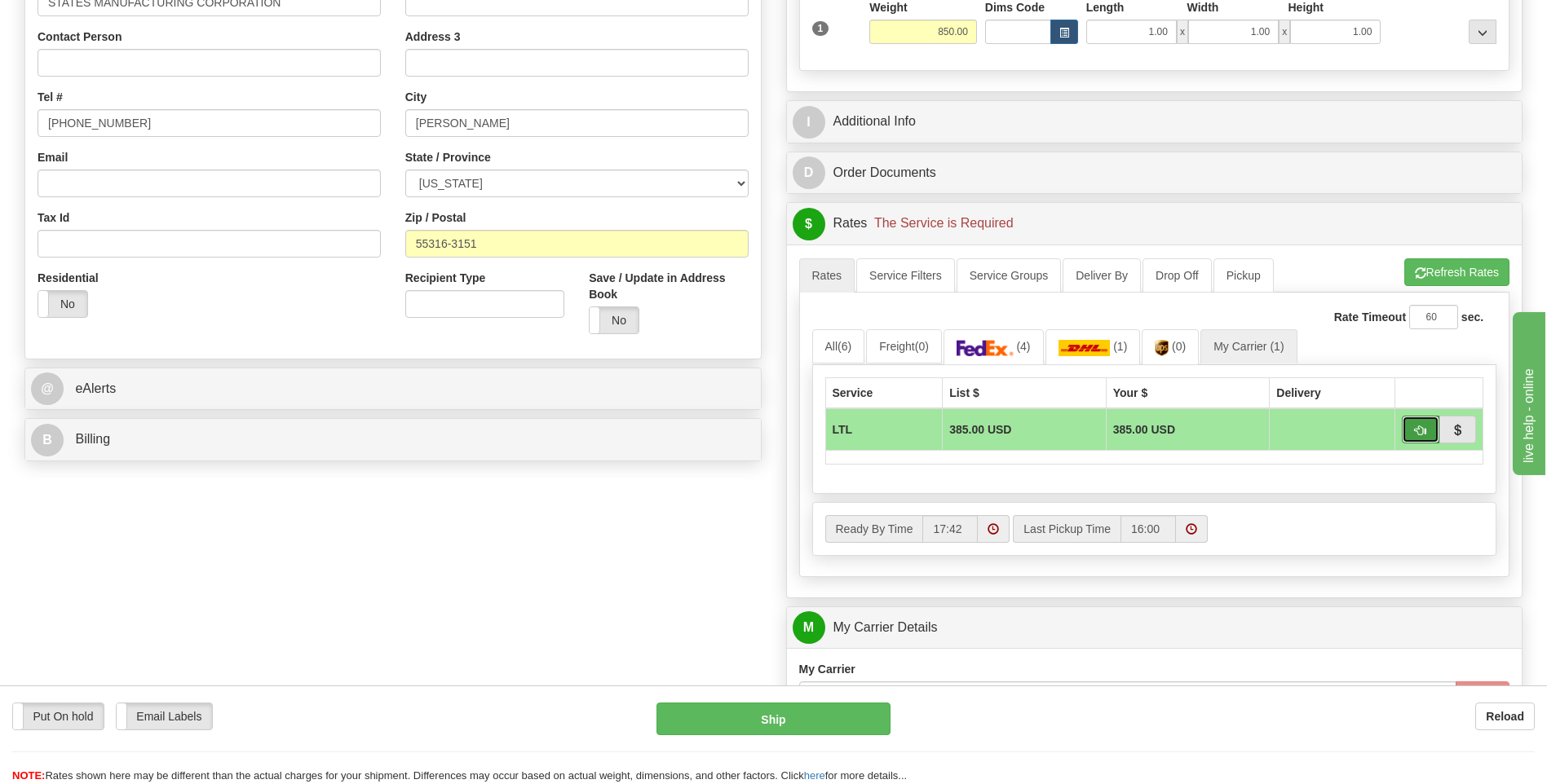
click at [1415, 435] on span "button" at bounding box center [1420, 430] width 11 height 11
type input "00"
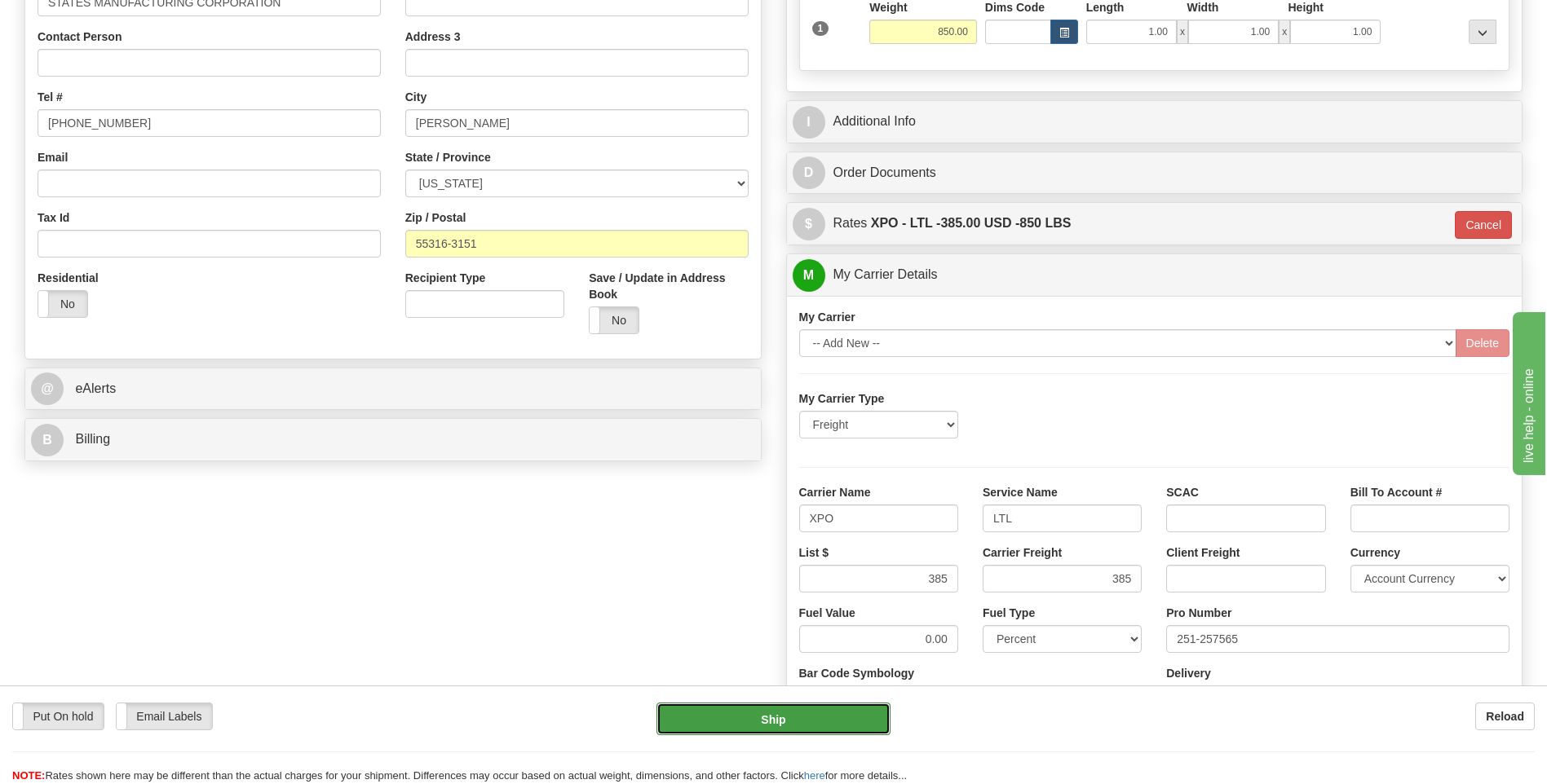
click at [831, 718] on button "Ship" at bounding box center [774, 718] width 233 height 33
